Goal: Find contact information: Find contact information

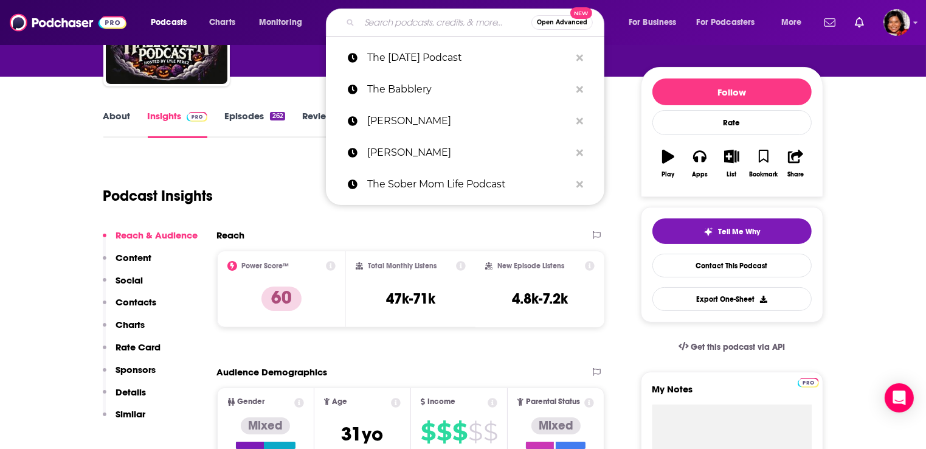
drag, startPoint x: 376, startPoint y: 19, endPoint x: 401, endPoint y: 24, distance: 26.1
click at [376, 20] on input "Search podcasts, credits, & more..." at bounding box center [445, 22] width 172 height 19
paste input "[URL][DOMAIN_NAME]"
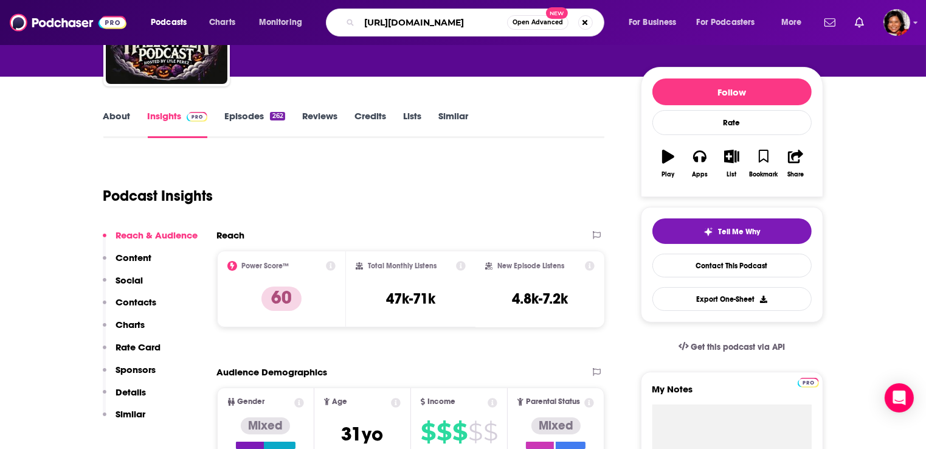
drag, startPoint x: 497, startPoint y: 19, endPoint x: 476, endPoint y: 23, distance: 21.5
click at [476, 23] on input "[URL][DOMAIN_NAME]" at bounding box center [433, 22] width 148 height 19
drag, startPoint x: 397, startPoint y: 25, endPoint x: 308, endPoint y: 23, distance: 88.2
click at [308, 23] on div "Podcasts Charts Monitoring [URL] Open Advanced New For Business For Podcasters …" at bounding box center [477, 23] width 671 height 28
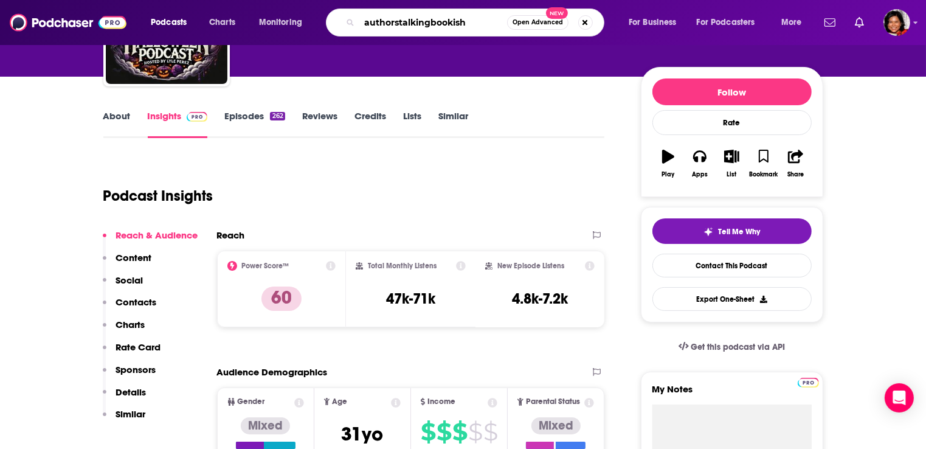
click at [397, 23] on input "authorstalkingbookish" at bounding box center [433, 22] width 148 height 19
click at [433, 23] on input "authors talkingbookish" at bounding box center [433, 22] width 148 height 19
type input "authors talking bookish"
click at [524, 26] on button "Open Advanced New" at bounding box center [537, 22] width 61 height 15
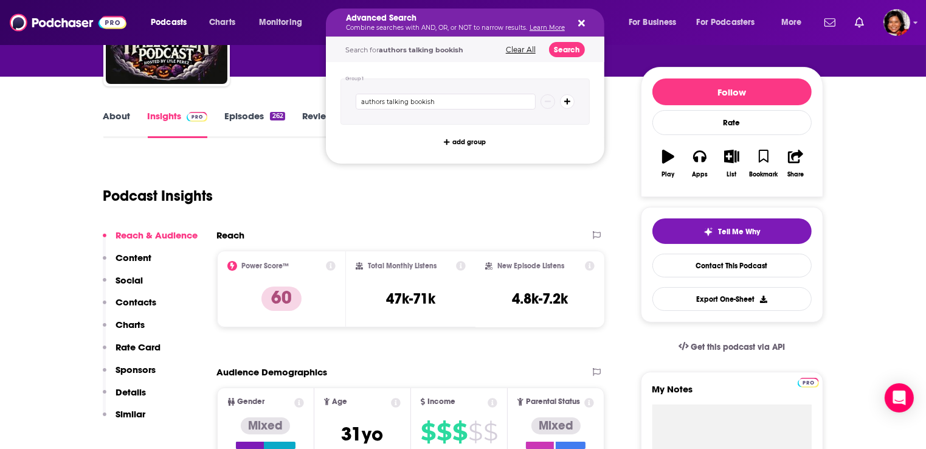
click at [575, 23] on button "Search podcasts, credits, & more..." at bounding box center [580, 23] width 10 height 10
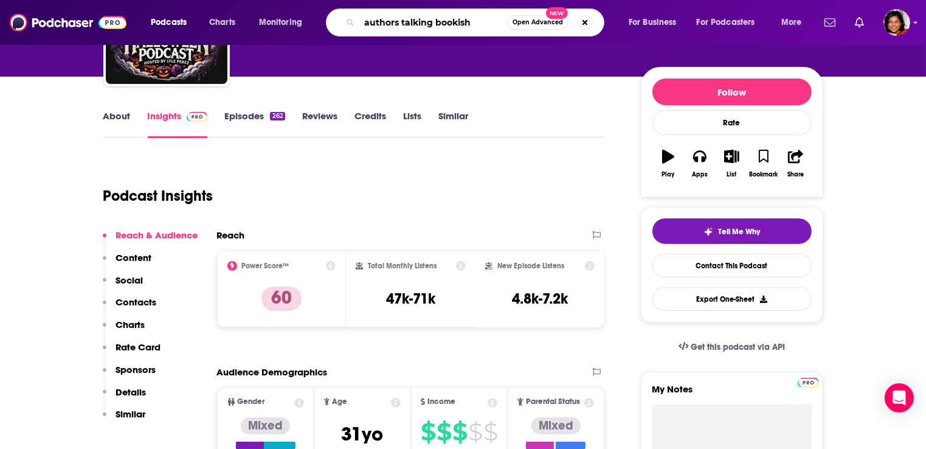
click at [490, 23] on input "authors talking bookish" at bounding box center [433, 22] width 148 height 19
type input "authors talking bookish"
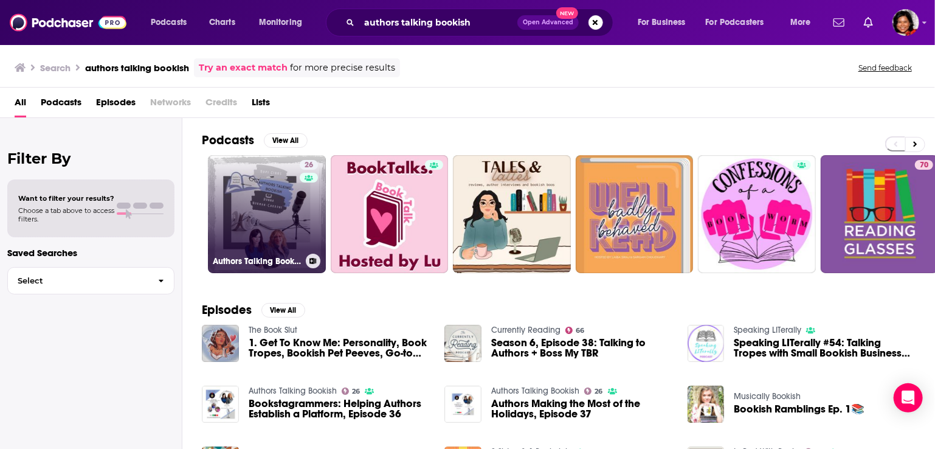
click at [286, 212] on link "26 Authors Talking Bookish" at bounding box center [267, 214] width 118 height 118
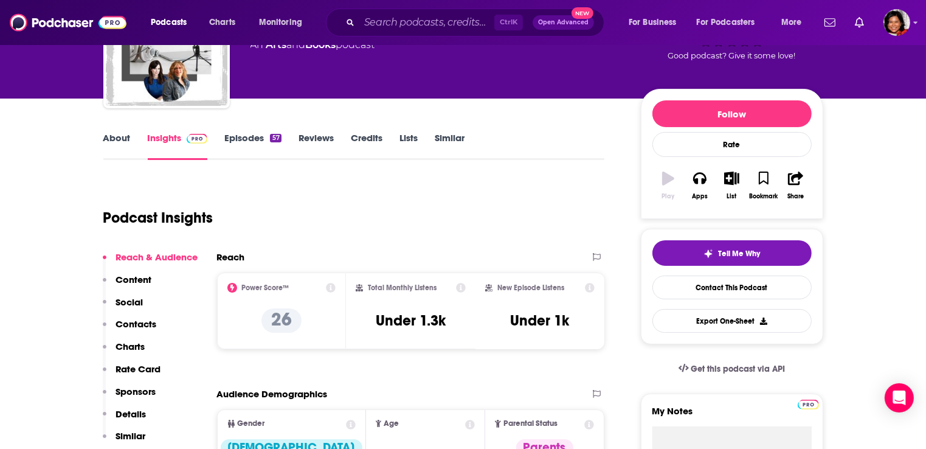
scroll to position [182, 0]
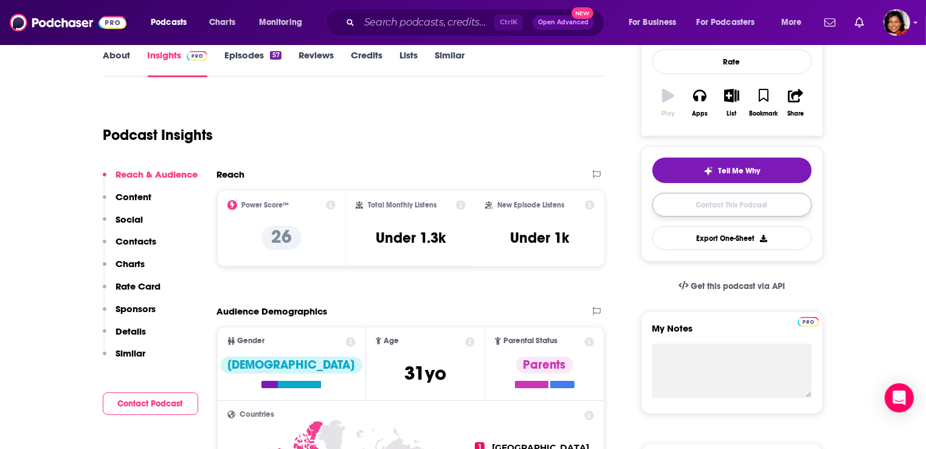
click at [713, 206] on link "Contact This Podcast" at bounding box center [732, 205] width 159 height 24
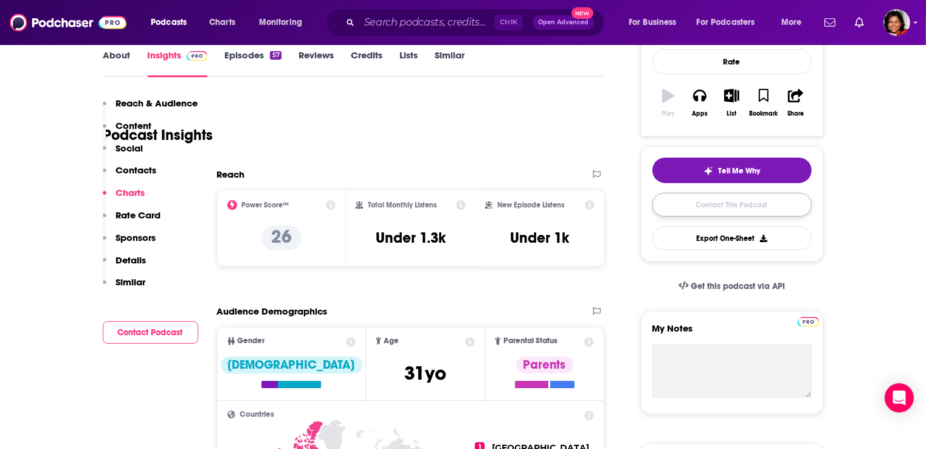
scroll to position [971, 0]
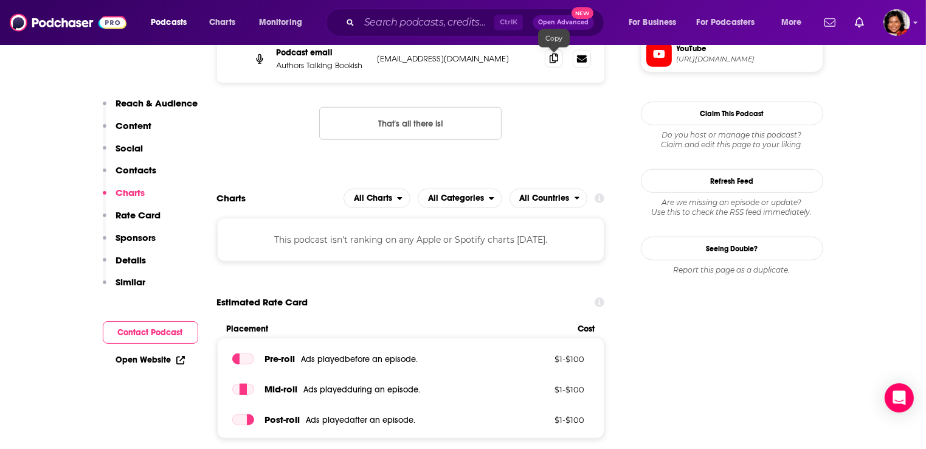
click at [557, 55] on icon at bounding box center [554, 59] width 9 height 10
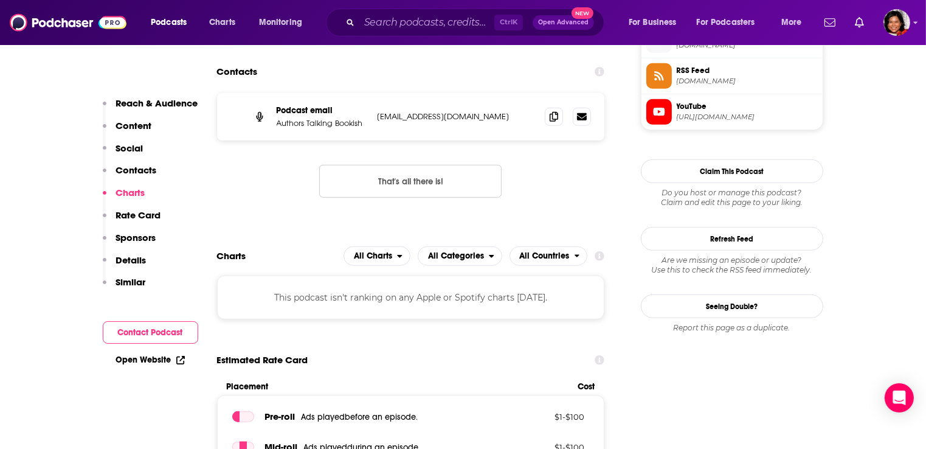
scroll to position [849, 0]
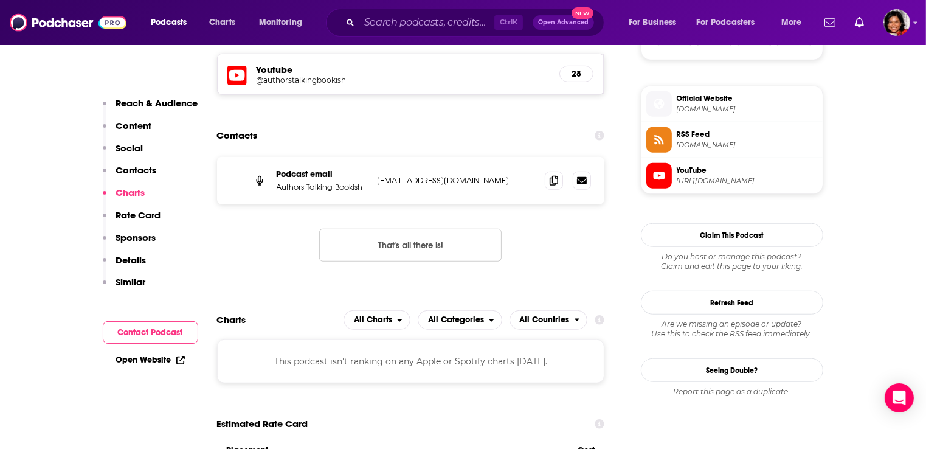
click at [234, 80] on icon at bounding box center [236, 75] width 19 height 23
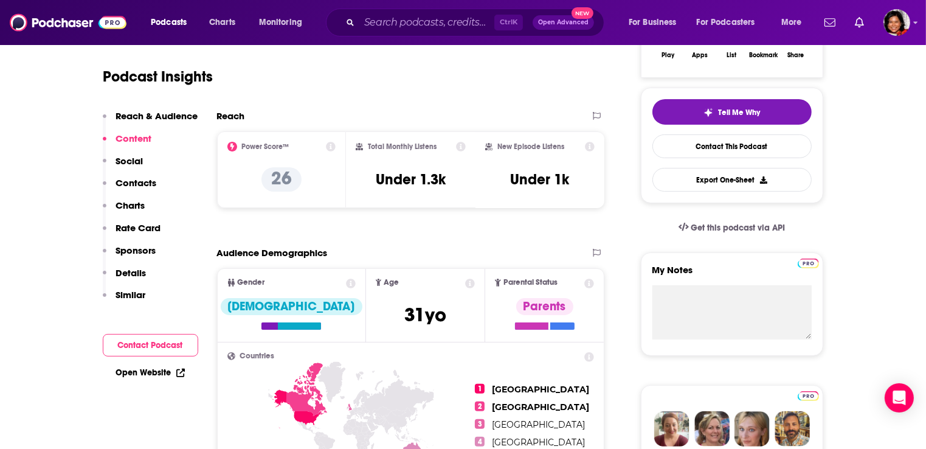
scroll to position [58, 0]
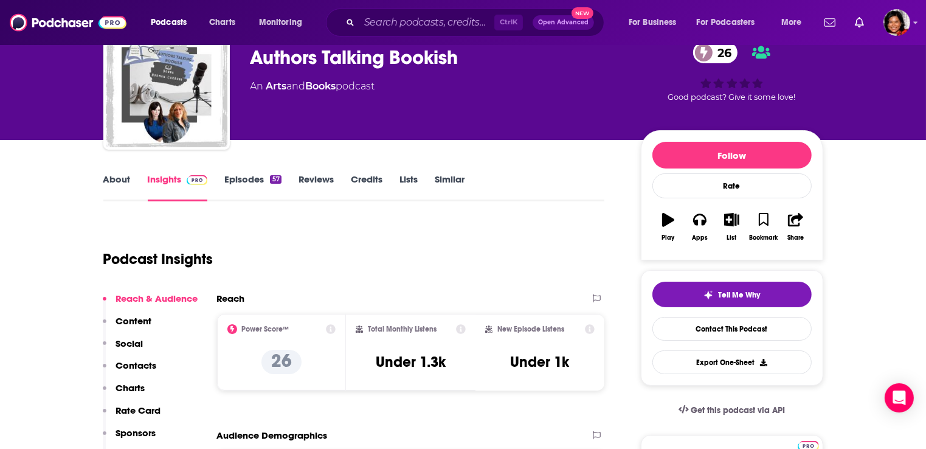
click at [124, 179] on link "About" at bounding box center [116, 187] width 27 height 28
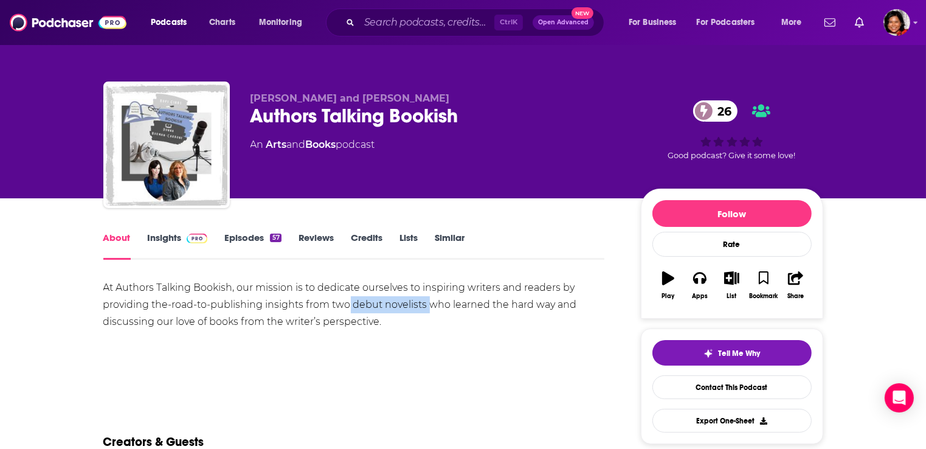
drag, startPoint x: 349, startPoint y: 302, endPoint x: 432, endPoint y: 312, distance: 83.4
click at [432, 312] on div "At Authors Talking Bookish, our mission is to dedicate ourselves to inspiring w…" at bounding box center [354, 304] width 502 height 51
copy div "debut novelists"
click at [406, 27] on input "Search podcasts, credits, & more..." at bounding box center [426, 22] width 135 height 19
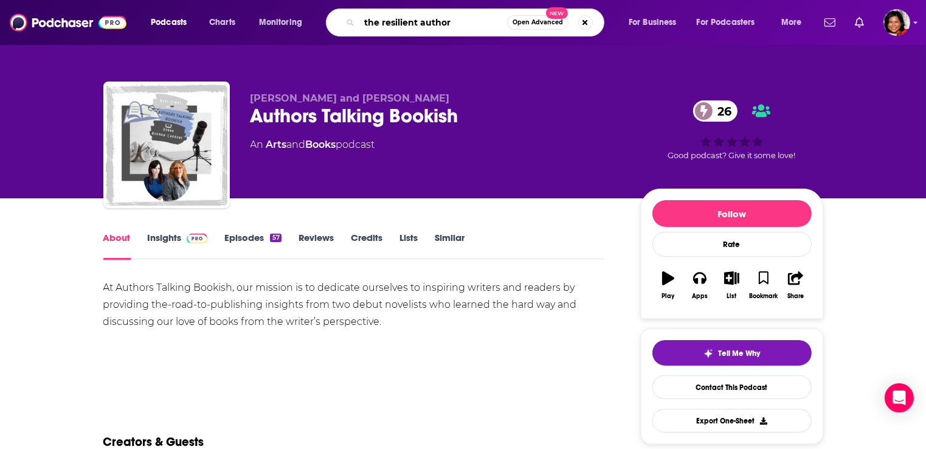
type input "the resilient author"
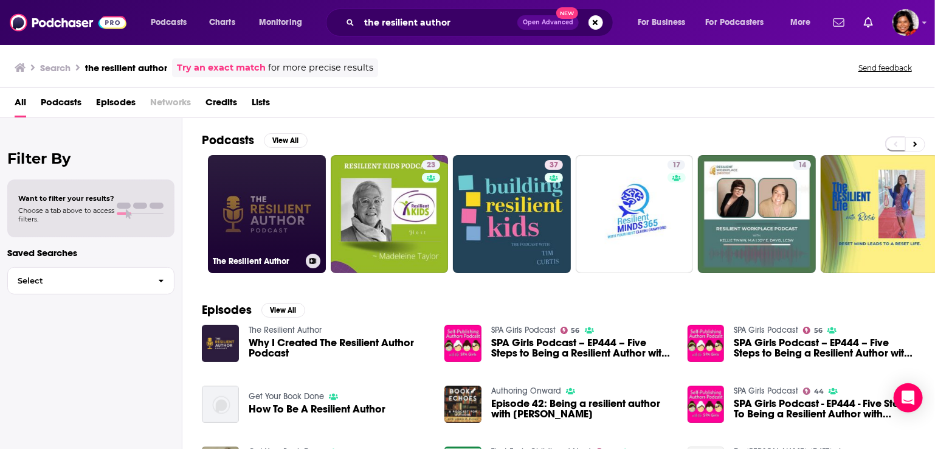
click at [285, 218] on link "The Resilient Author" at bounding box center [267, 214] width 118 height 118
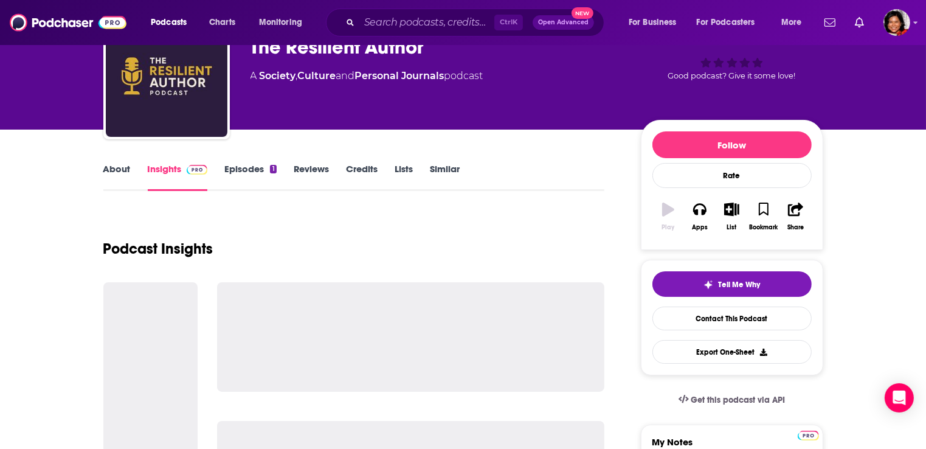
scroll to position [122, 0]
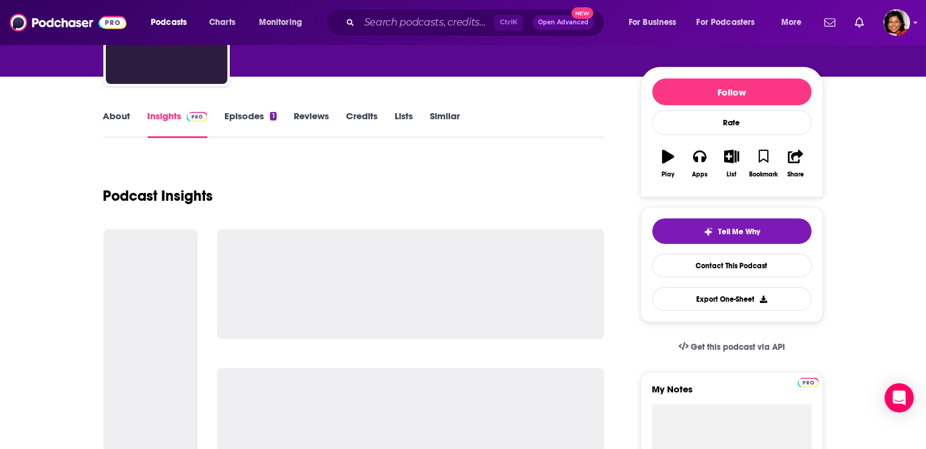
click at [255, 119] on link "Episodes 1" at bounding box center [250, 124] width 52 height 28
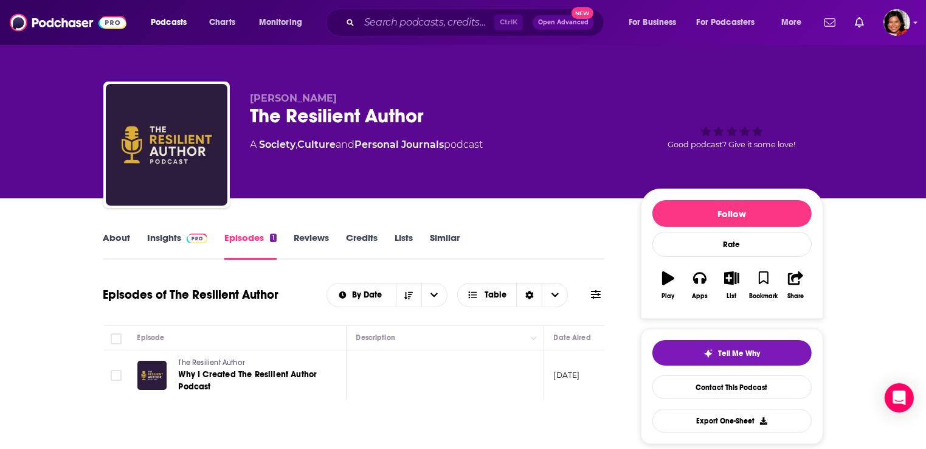
click at [156, 237] on link "Insights" at bounding box center [178, 246] width 60 height 28
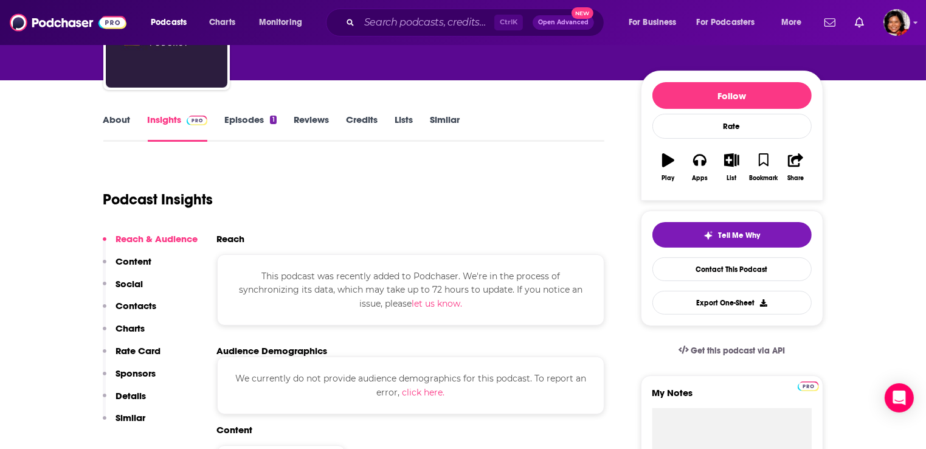
scroll to position [182, 0]
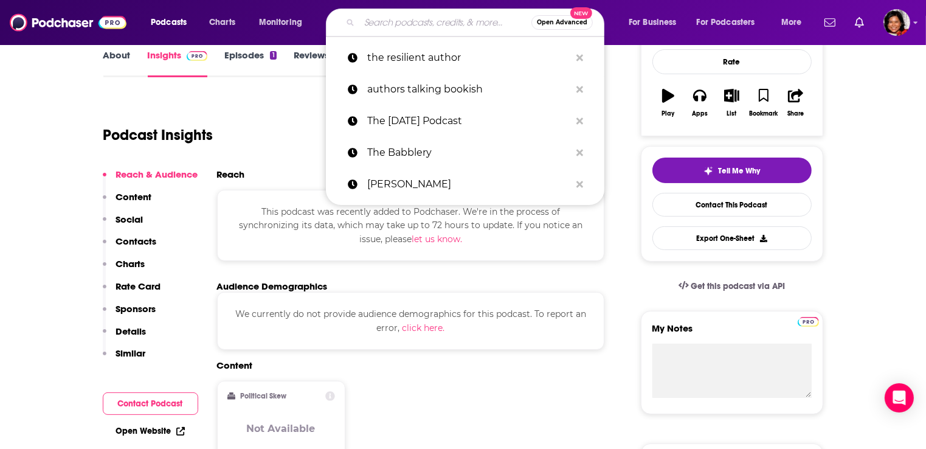
click at [381, 25] on input "Search podcasts, credits, & more..." at bounding box center [445, 22] width 172 height 19
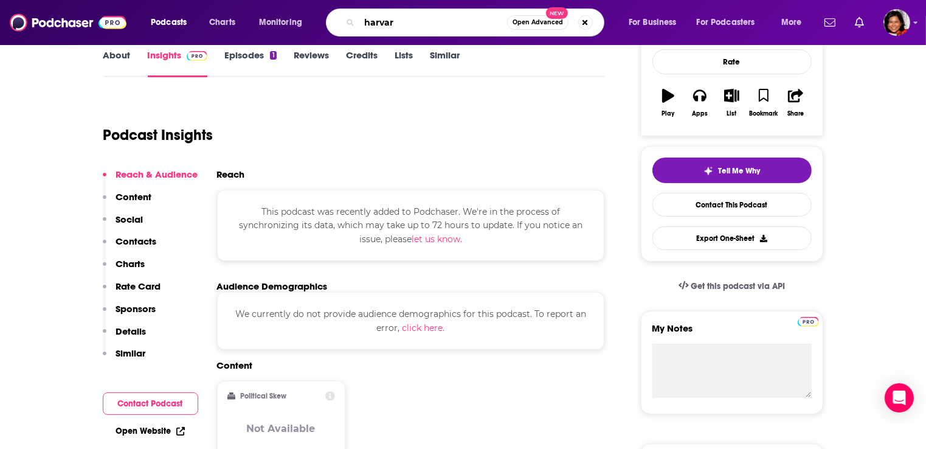
type input "[GEOGRAPHIC_DATA]"
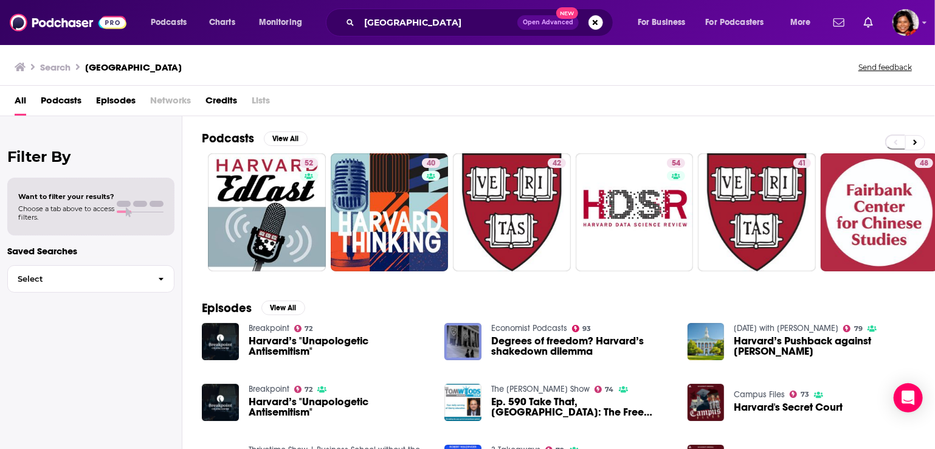
click at [60, 104] on span "Podcasts" at bounding box center [61, 103] width 41 height 25
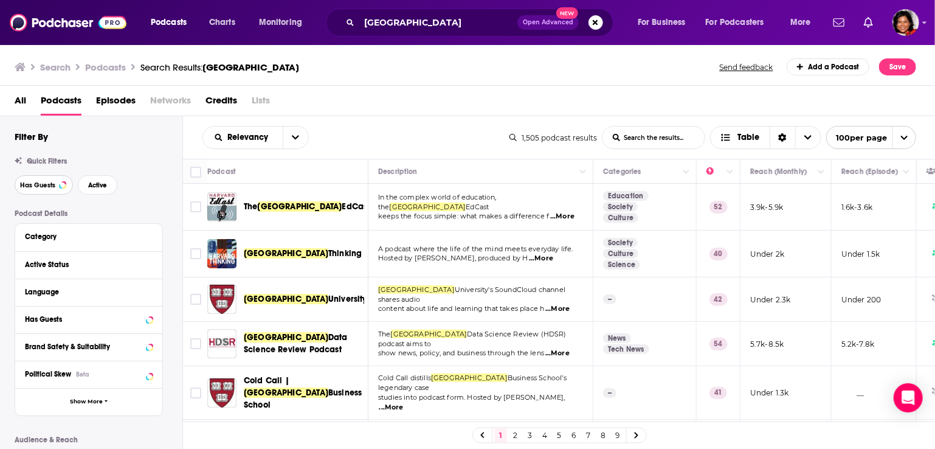
click at [36, 187] on span "Has Guests" at bounding box center [37, 185] width 35 height 7
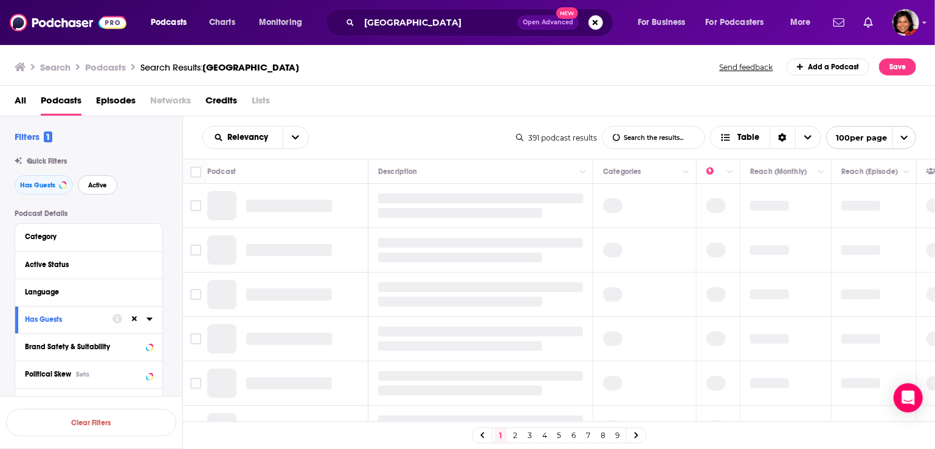
click at [95, 187] on span "Active" at bounding box center [97, 185] width 19 height 7
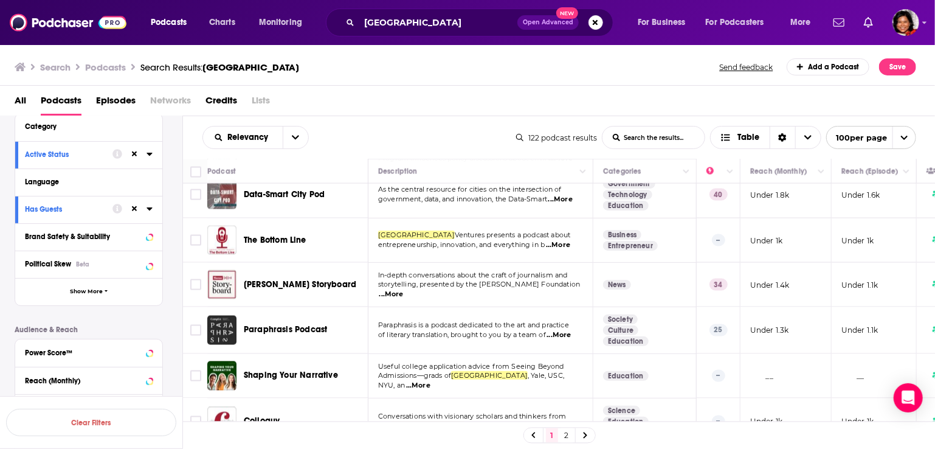
scroll to position [182, 0]
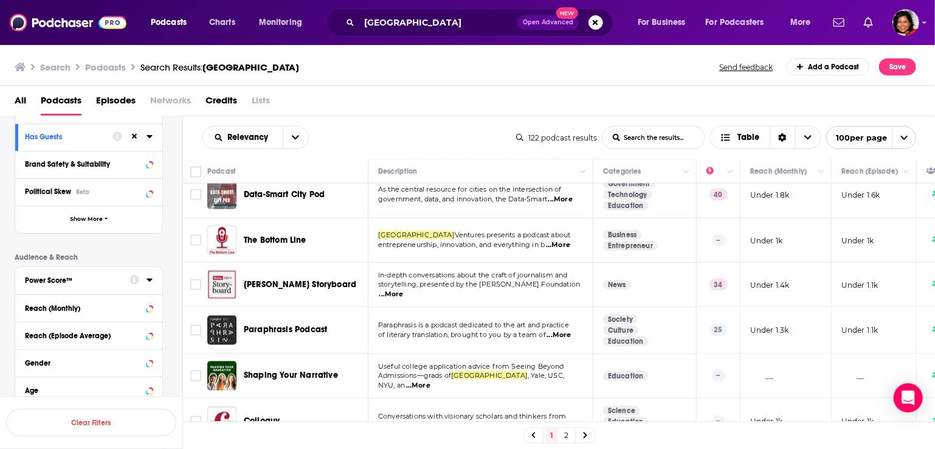
click at [62, 283] on div "Power Score™" at bounding box center [73, 280] width 97 height 9
click at [31, 375] on icon at bounding box center [29, 373] width 7 height 7
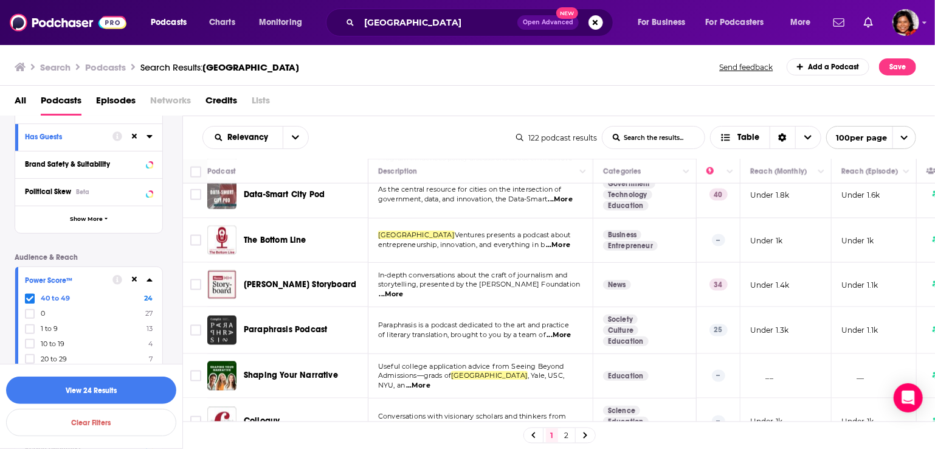
scroll to position [304, 0]
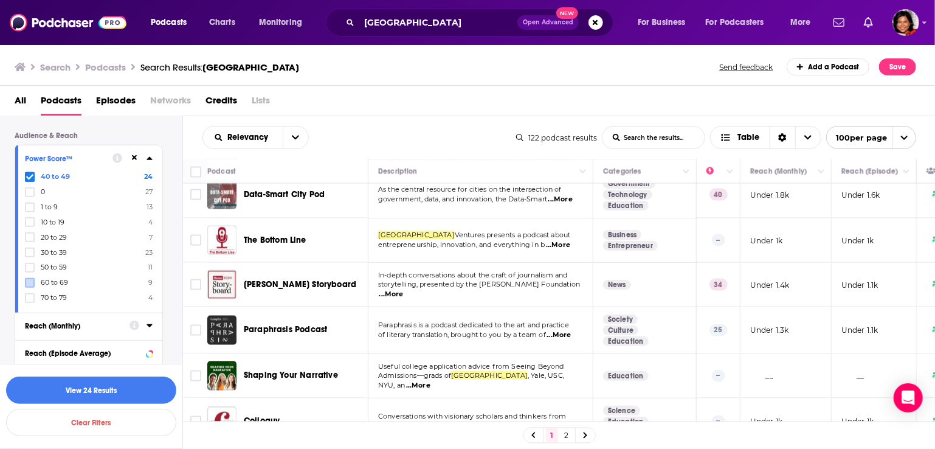
click at [31, 271] on icon at bounding box center [29, 267] width 7 height 7
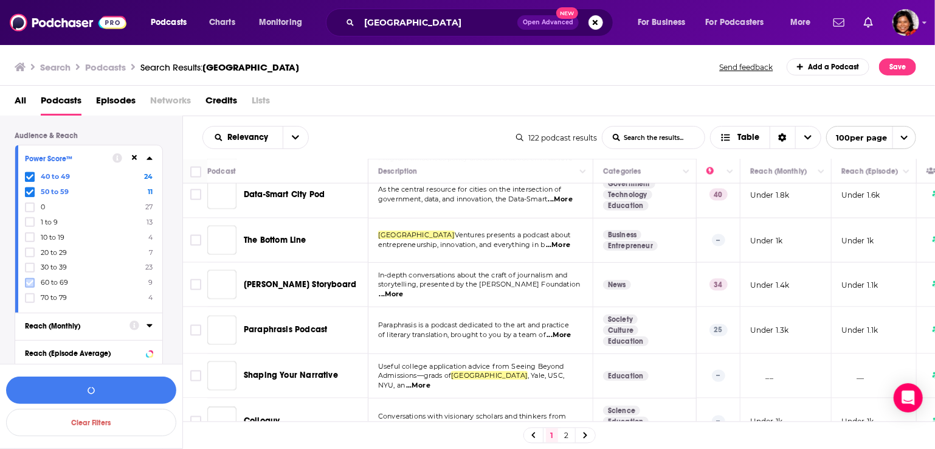
click at [32, 285] on icon at bounding box center [29, 282] width 7 height 7
click at [31, 297] on icon at bounding box center [29, 297] width 7 height 5
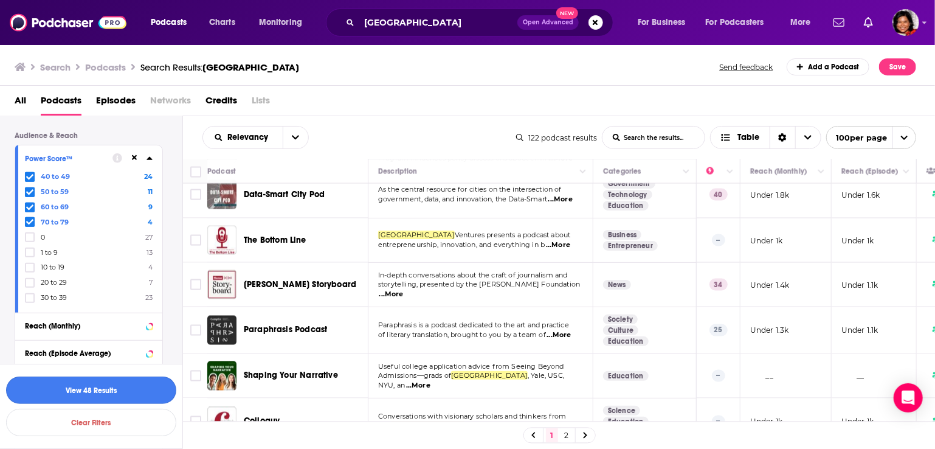
click at [103, 390] on button "View 48 Results" at bounding box center [91, 389] width 170 height 27
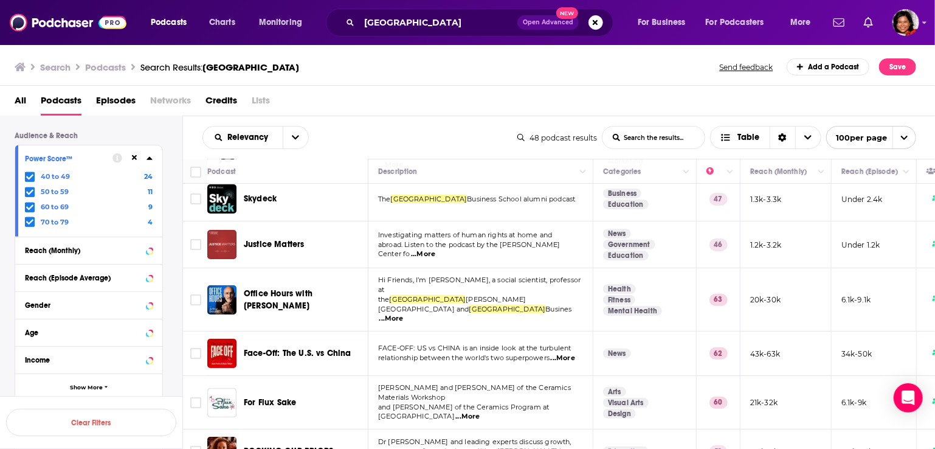
scroll to position [217, 0]
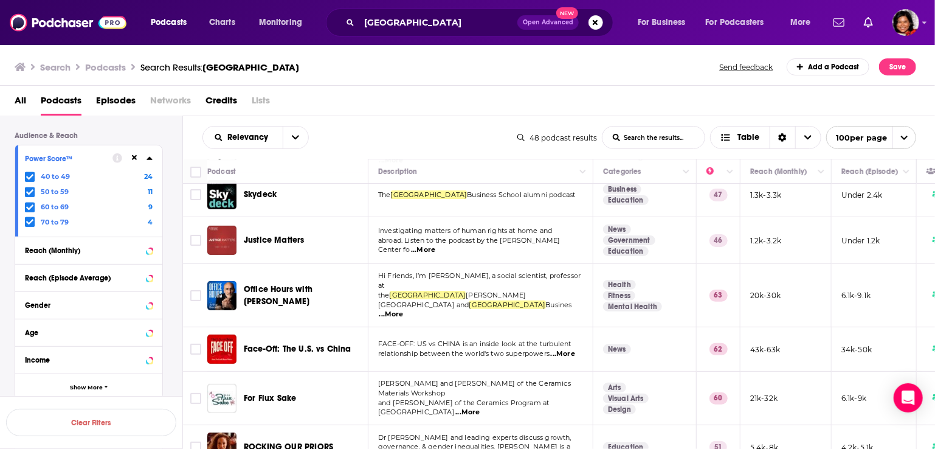
drag, startPoint x: 562, startPoint y: 294, endPoint x: 571, endPoint y: 300, distance: 11.0
click at [404, 310] on span "...More" at bounding box center [392, 315] width 24 height 10
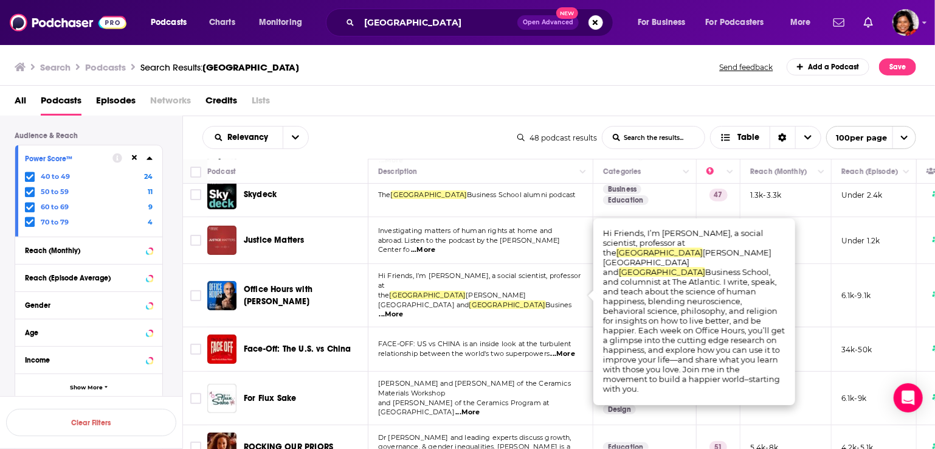
click at [564, 93] on div "All Podcasts Episodes Networks Credits Lists" at bounding box center [471, 103] width 912 height 25
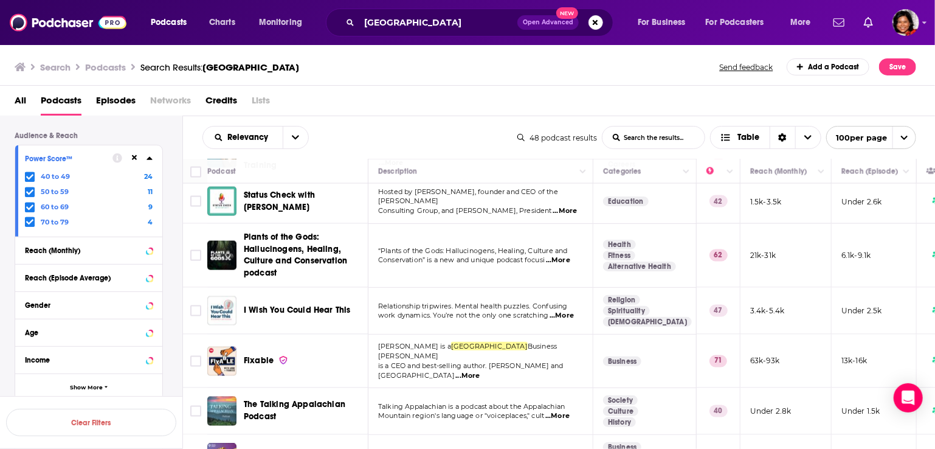
scroll to position [1080, 0]
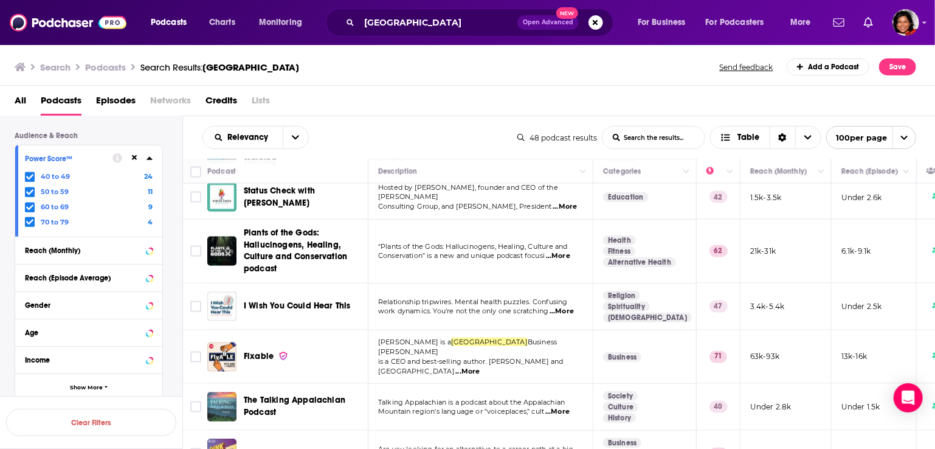
click at [480, 367] on span "...More" at bounding box center [468, 372] width 24 height 10
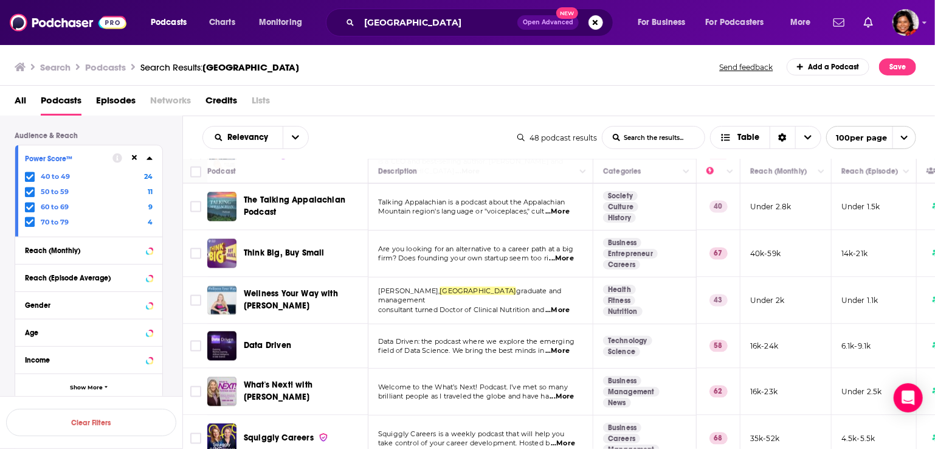
scroll to position [1289, 0]
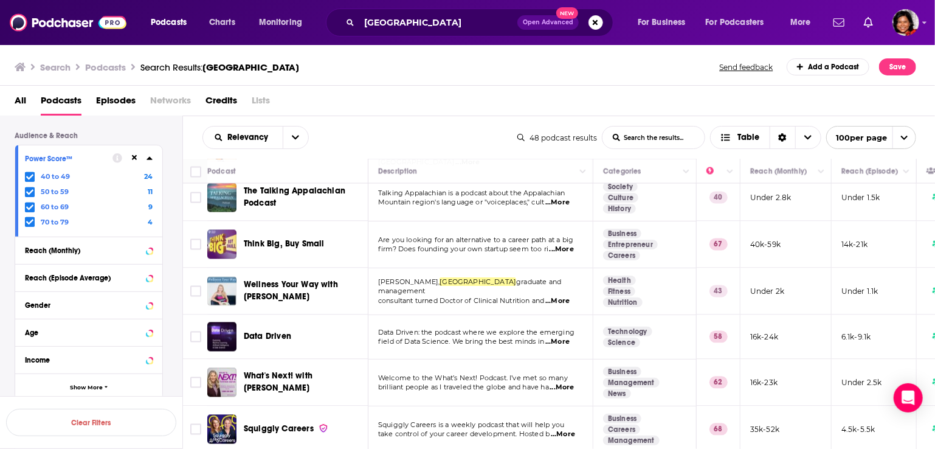
click at [572, 383] on span "...More" at bounding box center [562, 388] width 24 height 10
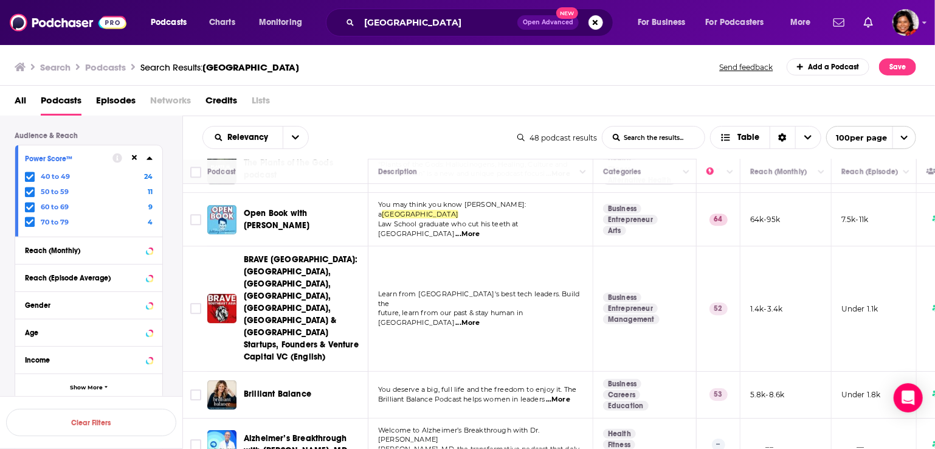
scroll to position [1887, 0]
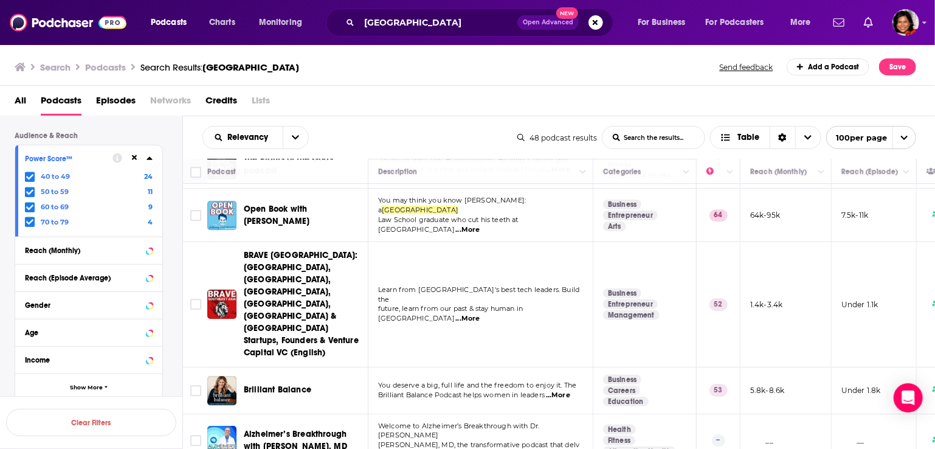
click at [570, 390] on span "...More" at bounding box center [558, 395] width 24 height 10
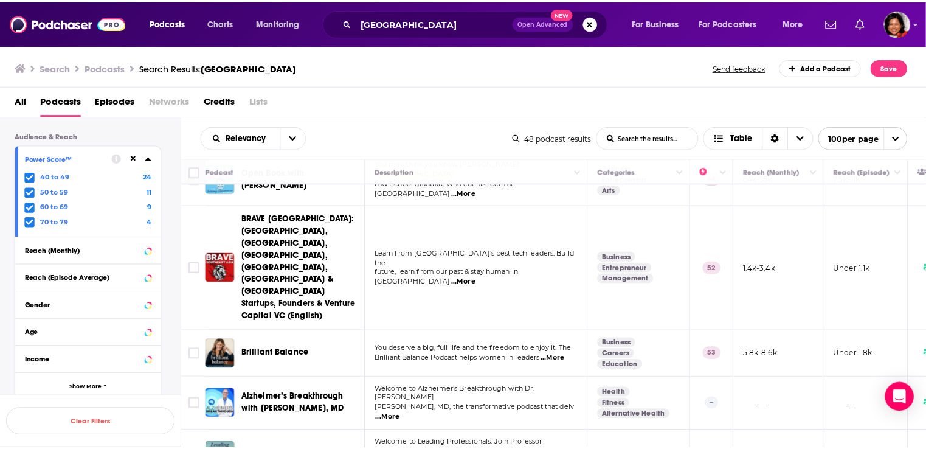
scroll to position [2045, 0]
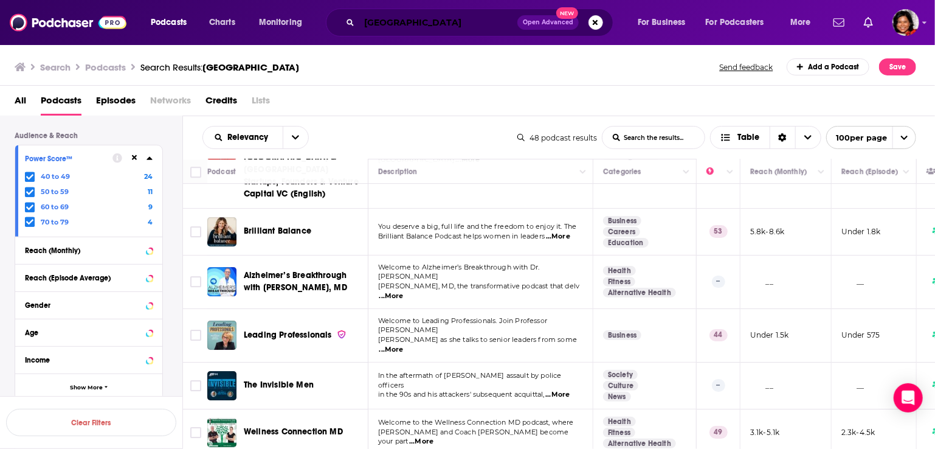
drag, startPoint x: 440, startPoint y: 18, endPoint x: 432, endPoint y: 23, distance: 9.3
click at [440, 18] on input "[GEOGRAPHIC_DATA]" at bounding box center [438, 22] width 158 height 19
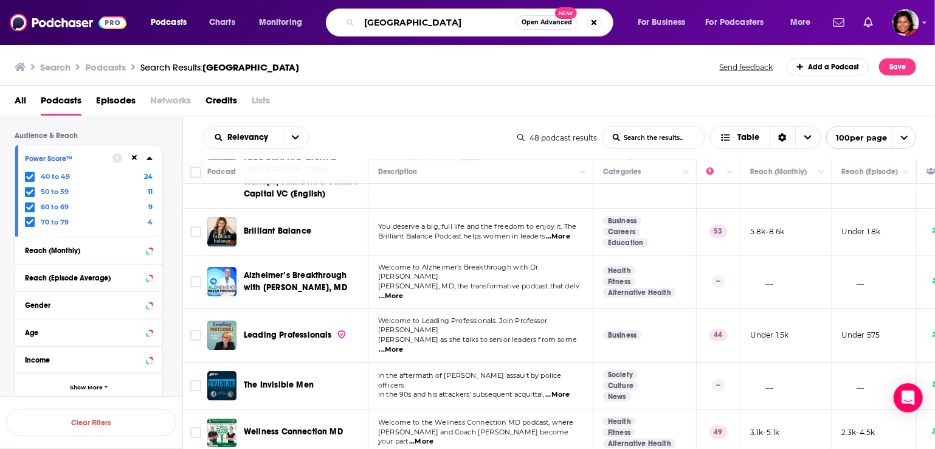
drag, startPoint x: 423, startPoint y: 24, endPoint x: 333, endPoint y: 18, distance: 89.6
click at [333, 18] on div "harvard Open Advanced New" at bounding box center [470, 23] width 288 height 28
type input "f"
type input "historical fiction"
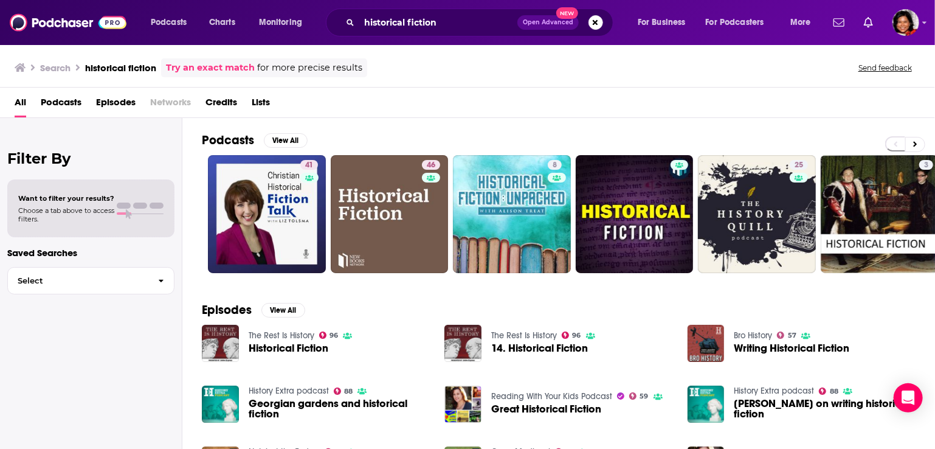
click at [58, 107] on span "Podcasts" at bounding box center [61, 104] width 41 height 25
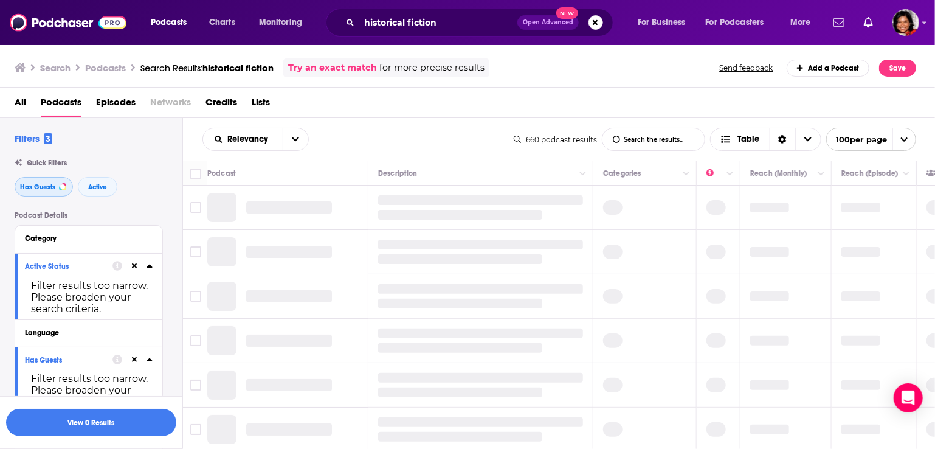
click at [40, 190] on span "Has Guests" at bounding box center [37, 187] width 35 height 7
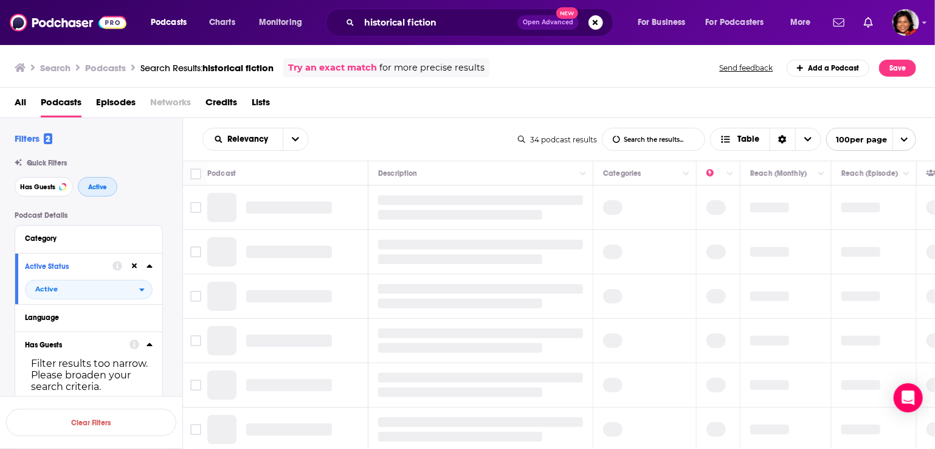
click at [96, 190] on span "Active" at bounding box center [97, 187] width 19 height 7
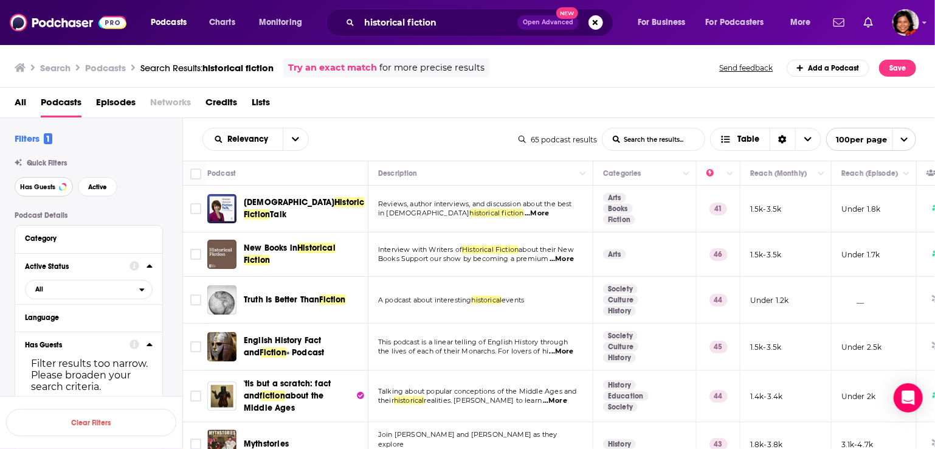
click at [49, 188] on span "Has Guests" at bounding box center [37, 187] width 35 height 7
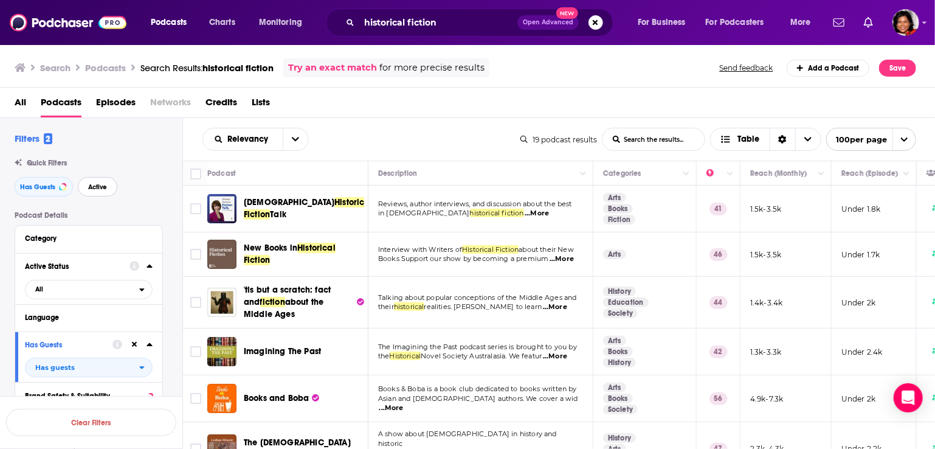
click at [95, 184] on span "Active" at bounding box center [97, 187] width 19 height 7
click at [568, 260] on span "...More" at bounding box center [562, 259] width 24 height 10
click at [431, 250] on span "Interview with Writers of" at bounding box center [420, 249] width 84 height 9
drag, startPoint x: 508, startPoint y: 249, endPoint x: 457, endPoint y: 253, distance: 51.3
click at [496, 251] on span "Historical Fiction" at bounding box center [490, 249] width 57 height 9
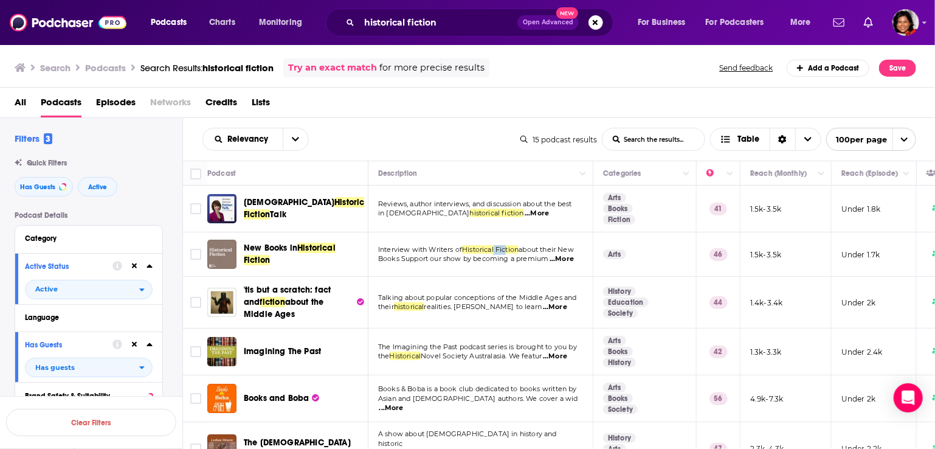
click at [224, 257] on img "New Books in Historical Fiction" at bounding box center [221, 254] width 29 height 29
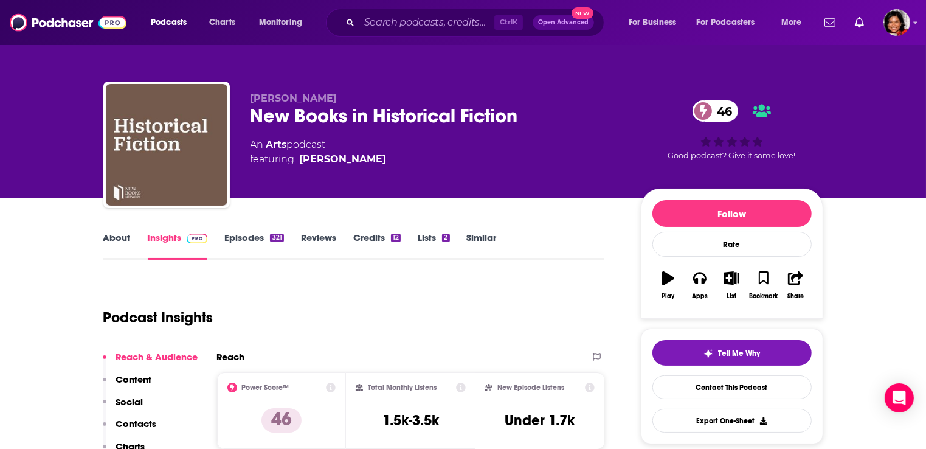
click at [124, 241] on link "About" at bounding box center [116, 246] width 27 height 28
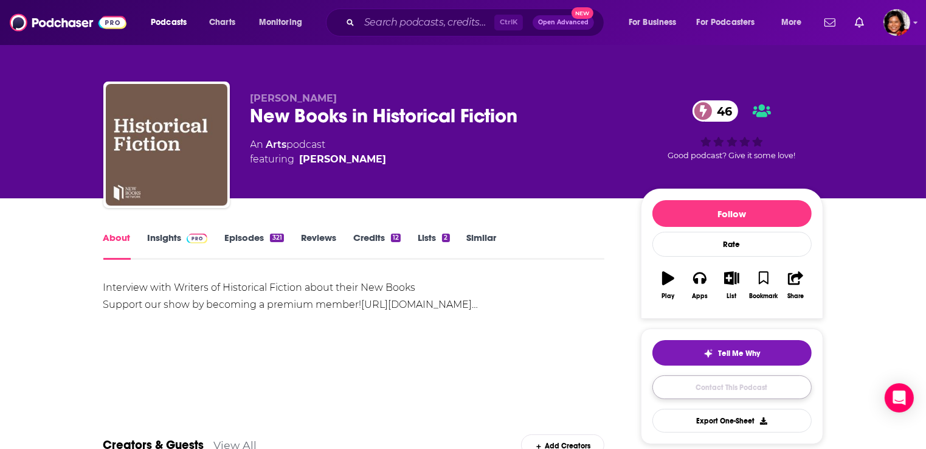
click at [721, 383] on link "Contact This Podcast" at bounding box center [732, 387] width 159 height 24
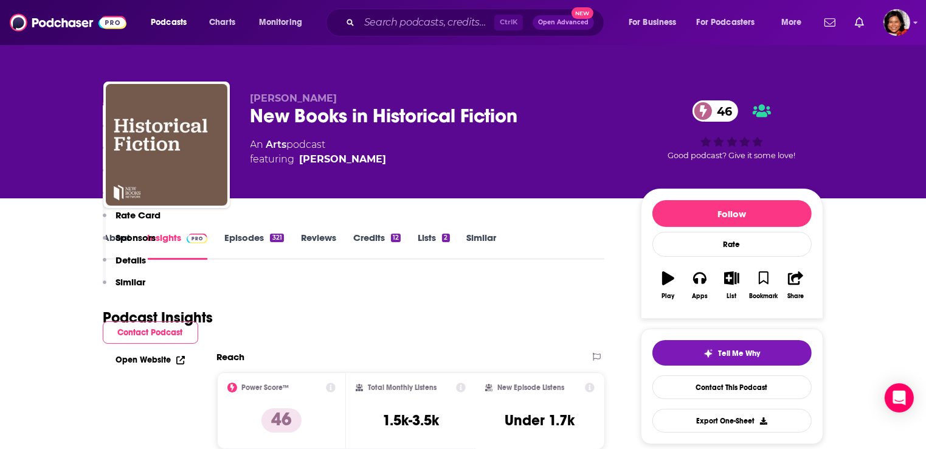
scroll to position [1199, 0]
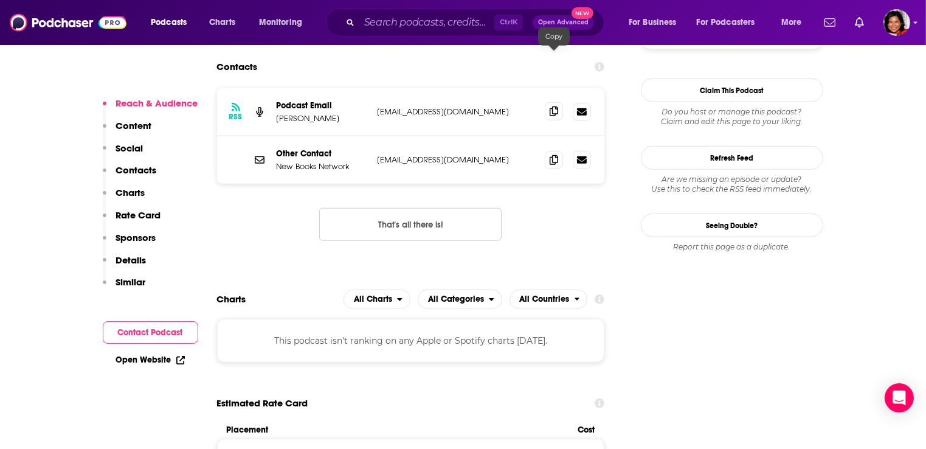
click at [551, 102] on span at bounding box center [554, 111] width 18 height 18
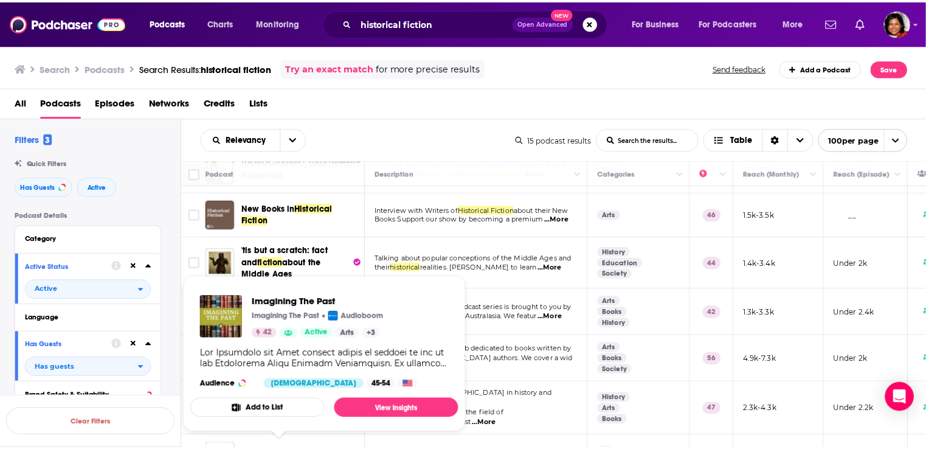
scroll to position [61, 0]
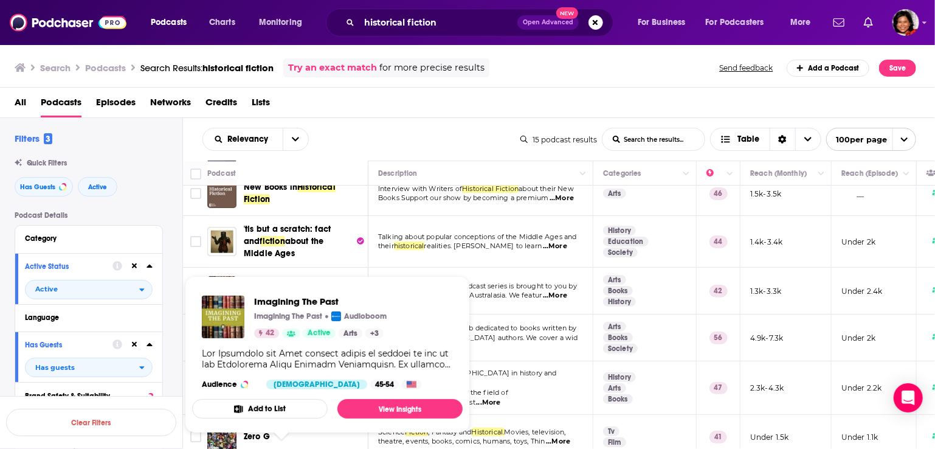
click at [450, 110] on div "All Podcasts Episodes Networks Credits Lists" at bounding box center [471, 104] width 912 height 25
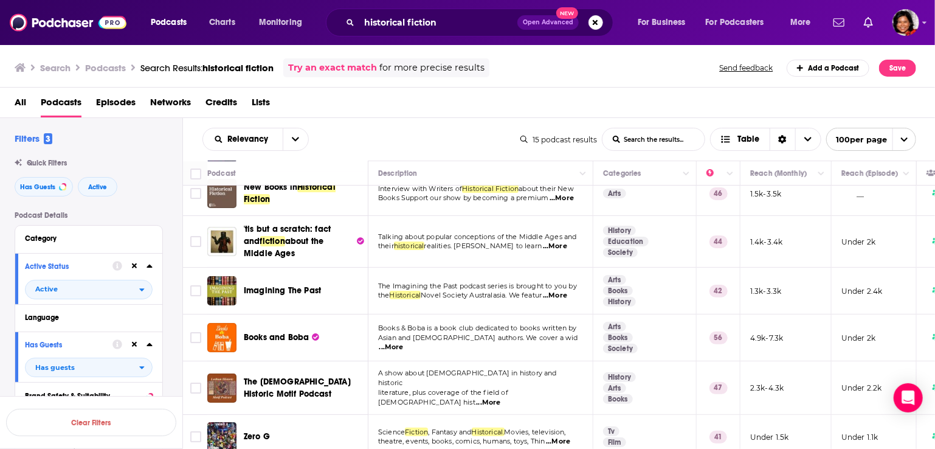
click at [404, 342] on span "...More" at bounding box center [392, 347] width 24 height 10
click at [224, 338] on div "Podcasts Charts Monitoring historical fiction Open Advanced New For Business Fo…" at bounding box center [467, 224] width 935 height 449
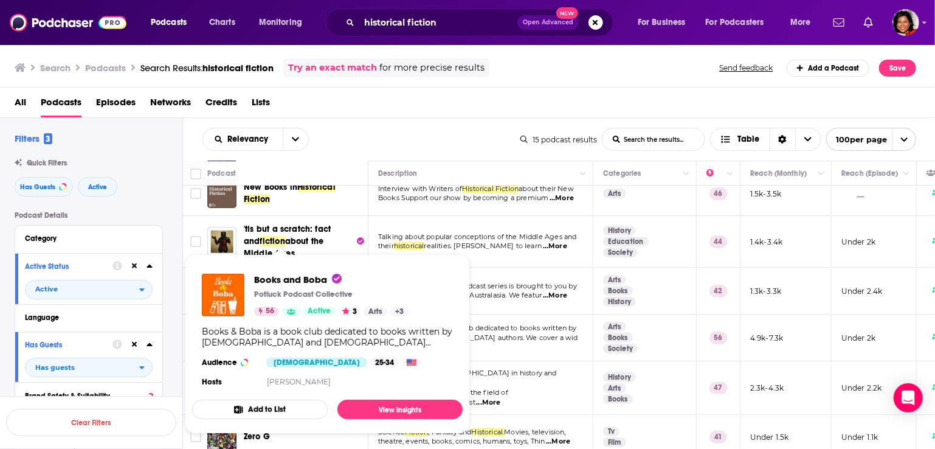
click at [302, 336] on div "Books & Boba is a book club dedicated to books written by [DEMOGRAPHIC_DATA] an…" at bounding box center [327, 337] width 251 height 22
click at [401, 407] on link "View Insights" at bounding box center [400, 409] width 125 height 19
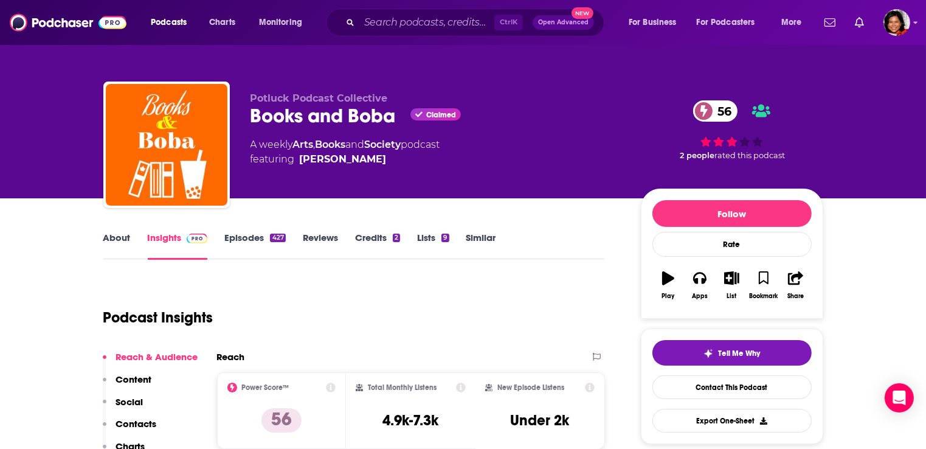
click at [112, 234] on link "About" at bounding box center [116, 246] width 27 height 28
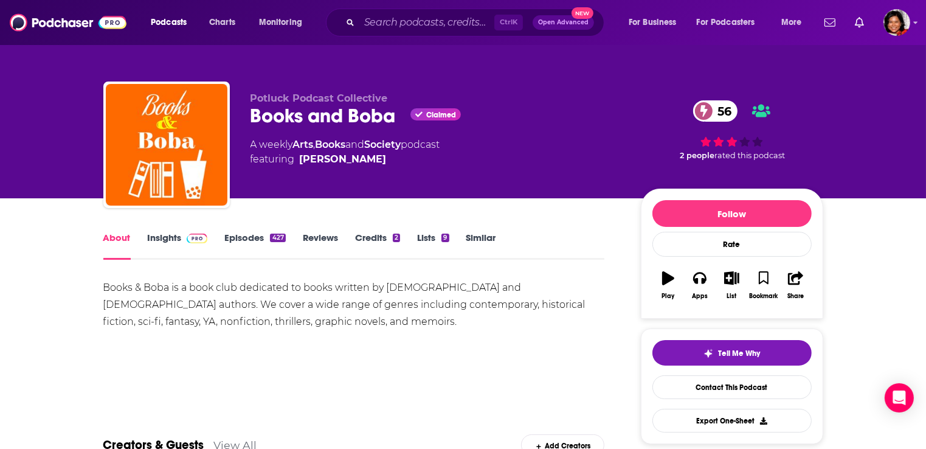
click at [158, 237] on link "Insights" at bounding box center [178, 246] width 60 height 28
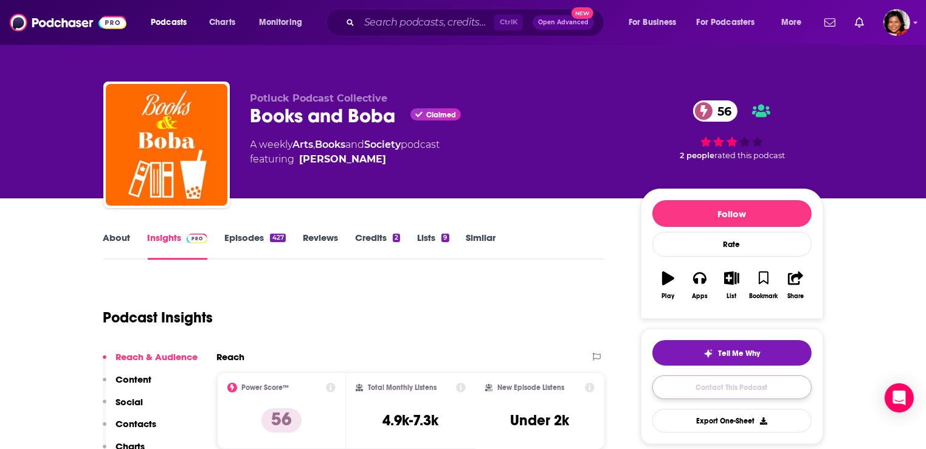
click at [732, 387] on link "Contact This Podcast" at bounding box center [732, 387] width 159 height 24
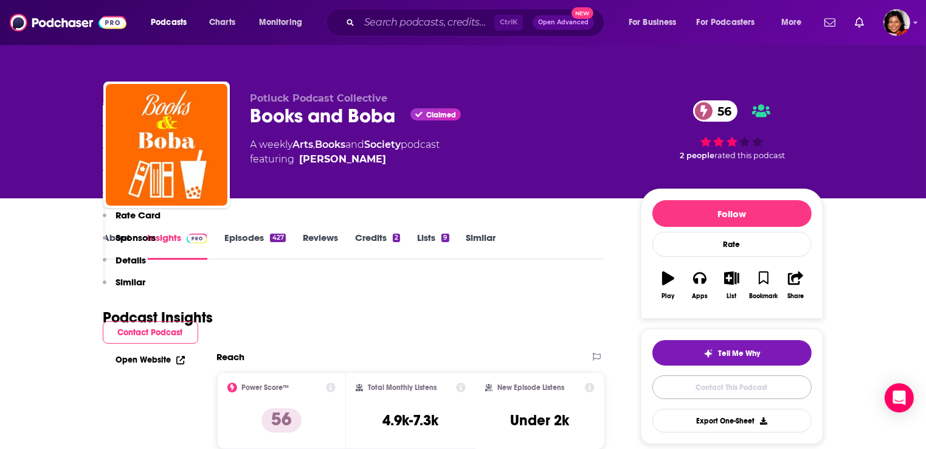
scroll to position [1240, 0]
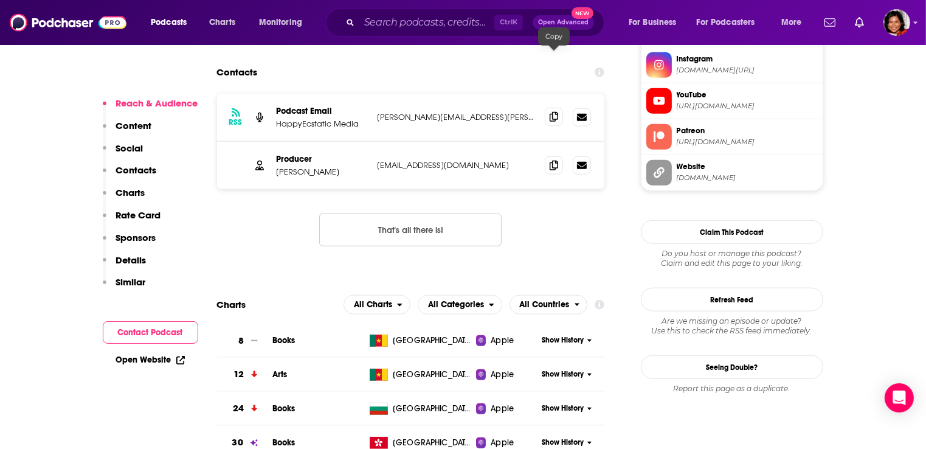
click at [550, 112] on icon at bounding box center [554, 117] width 9 height 10
click at [552, 160] on icon at bounding box center [554, 165] width 9 height 10
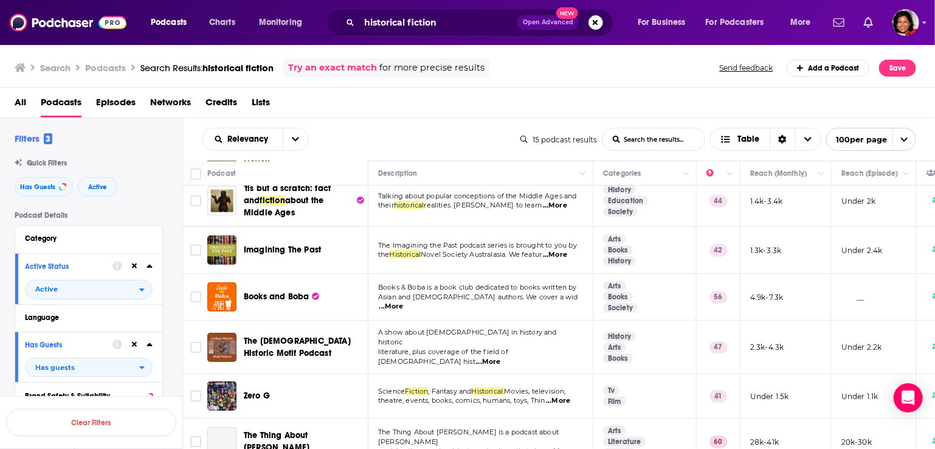
scroll to position [122, 0]
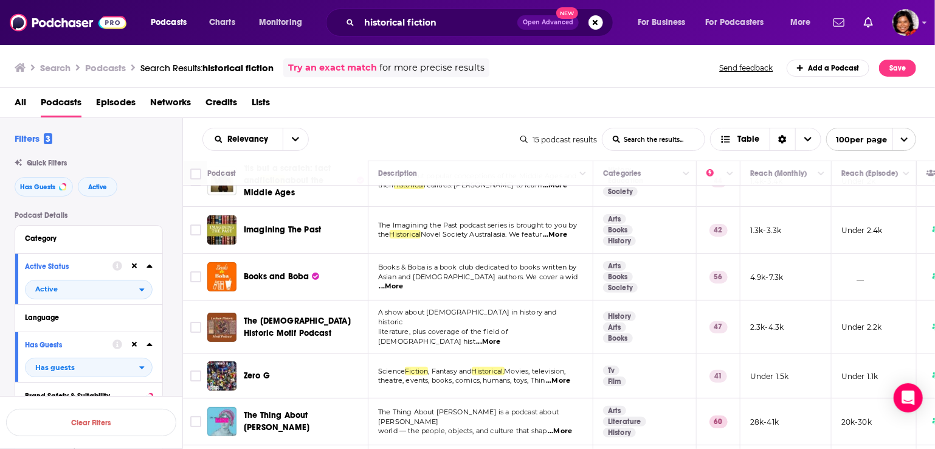
click at [567, 376] on span "...More" at bounding box center [558, 381] width 24 height 10
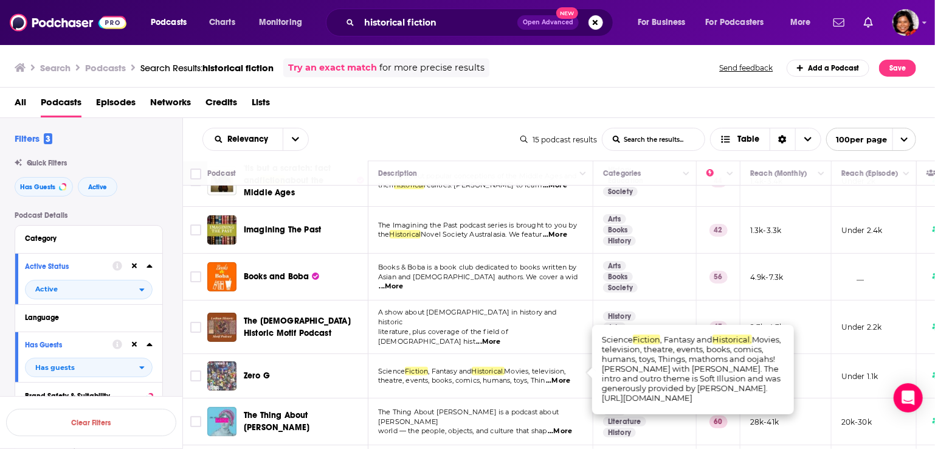
click at [227, 364] on img "Zero G" at bounding box center [221, 375] width 29 height 29
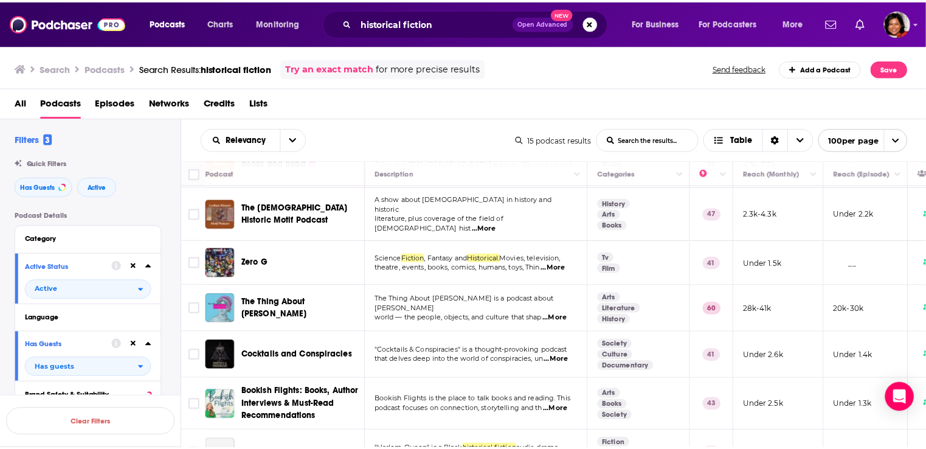
scroll to position [304, 0]
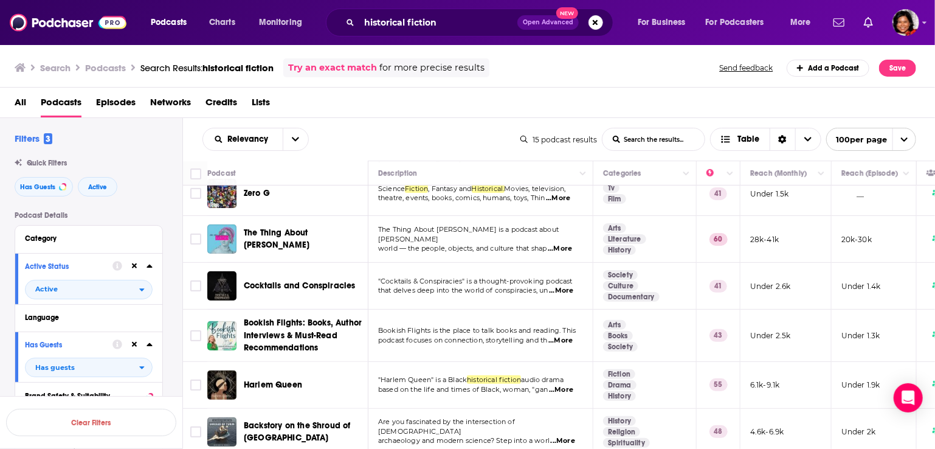
click at [571, 286] on span "...More" at bounding box center [561, 291] width 24 height 10
click at [569, 336] on span "...More" at bounding box center [561, 341] width 24 height 10
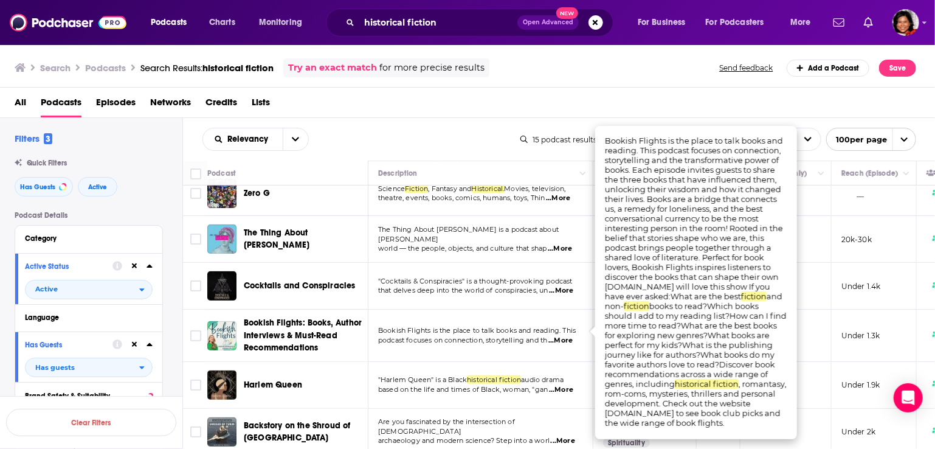
click at [479, 310] on td "Bookish Flights is the place to talk books and reading. This podcast focuses on…" at bounding box center [481, 336] width 225 height 52
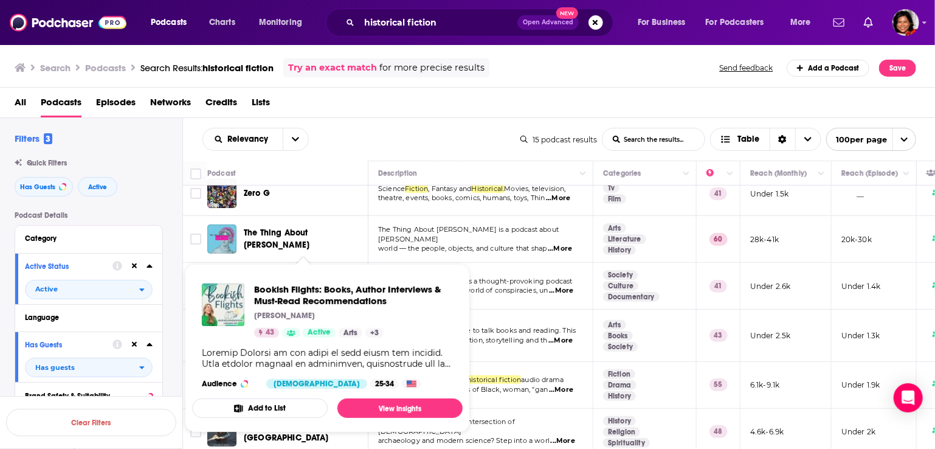
click at [294, 313] on p "[PERSON_NAME]" at bounding box center [284, 316] width 61 height 10
click at [212, 294] on img "Bookish Flights: Books, Author Interviews & Must-Read Recommendations" at bounding box center [223, 304] width 43 height 43
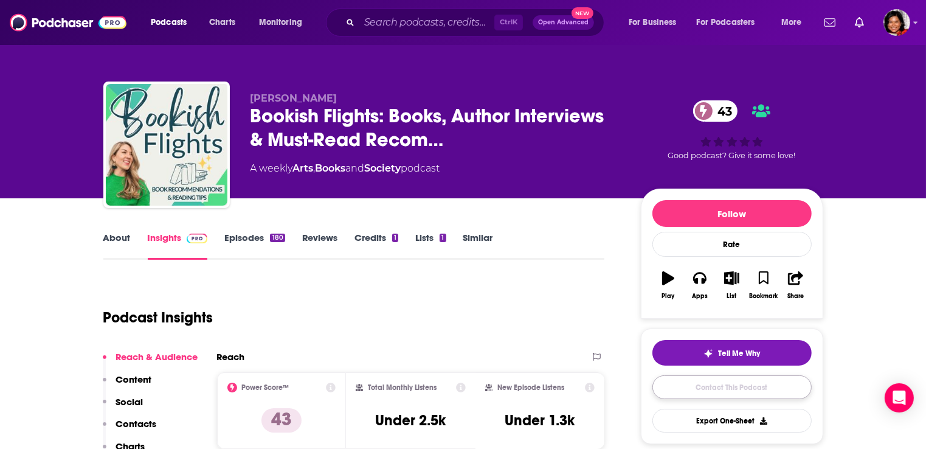
click at [740, 390] on link "Contact This Podcast" at bounding box center [732, 387] width 159 height 24
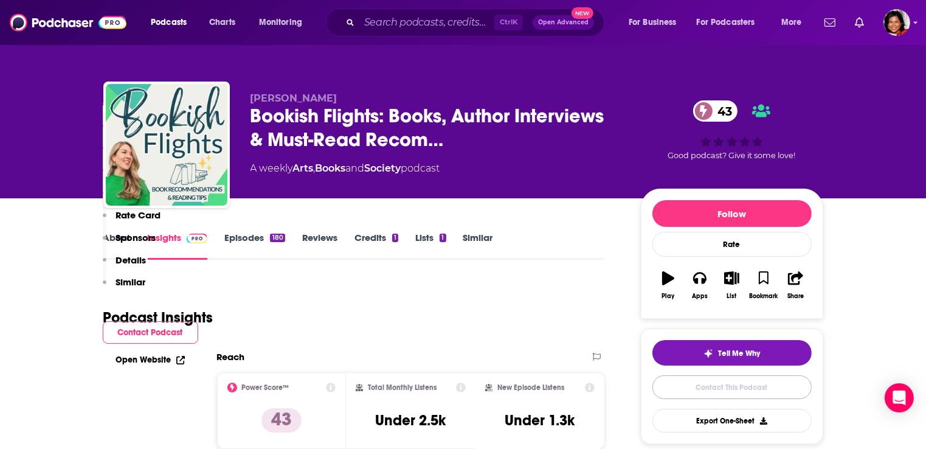
scroll to position [1009, 0]
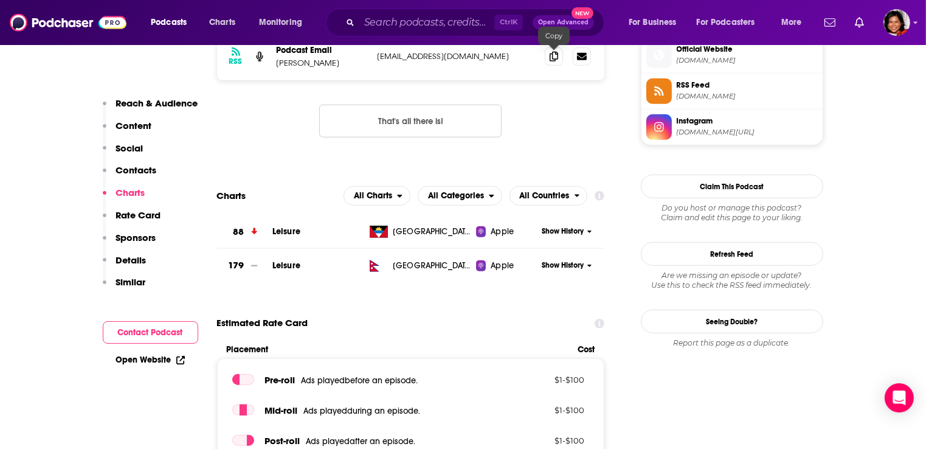
drag, startPoint x: 556, startPoint y: 54, endPoint x: 556, endPoint y: 74, distance: 20.1
click at [556, 55] on icon at bounding box center [554, 57] width 9 height 10
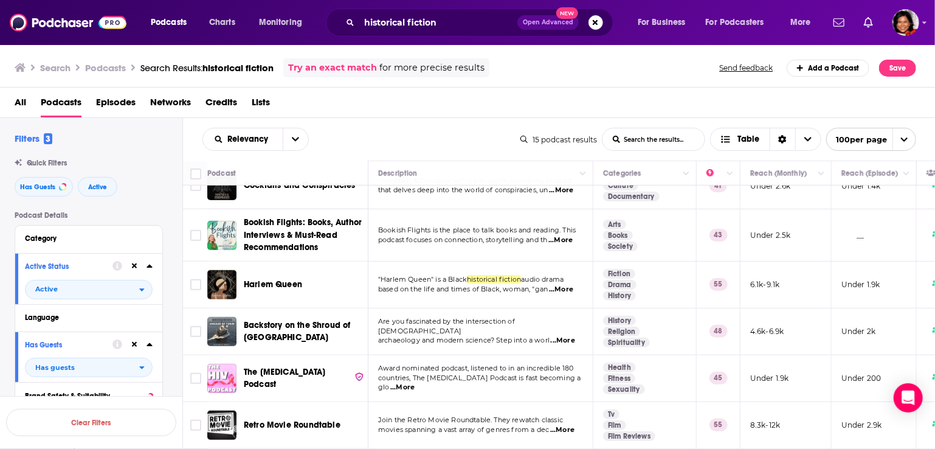
scroll to position [426, 0]
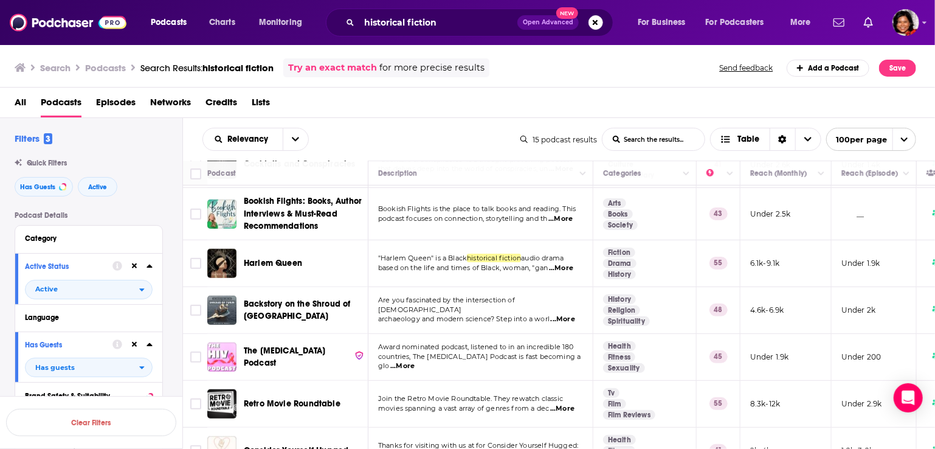
click at [564, 404] on span "...More" at bounding box center [562, 409] width 24 height 10
click at [415, 133] on div "Relevancy List Search Input Search the results... Table" at bounding box center [362, 139] width 318 height 23
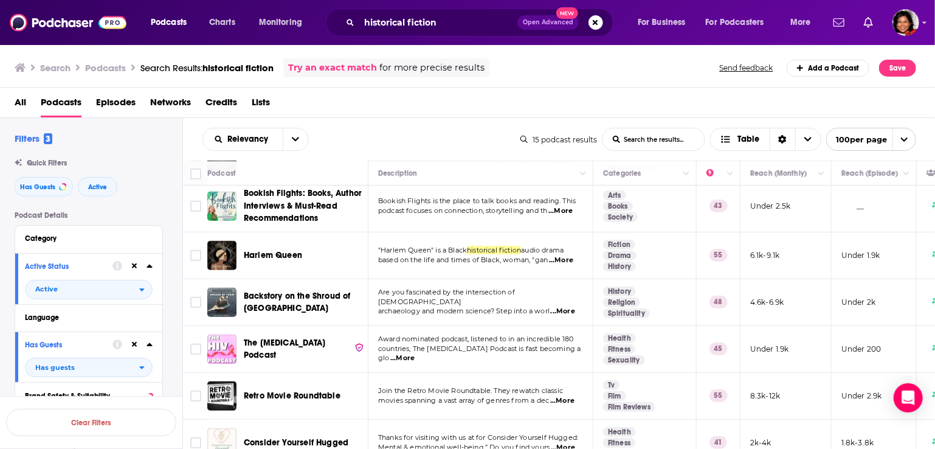
scroll to position [448, 0]
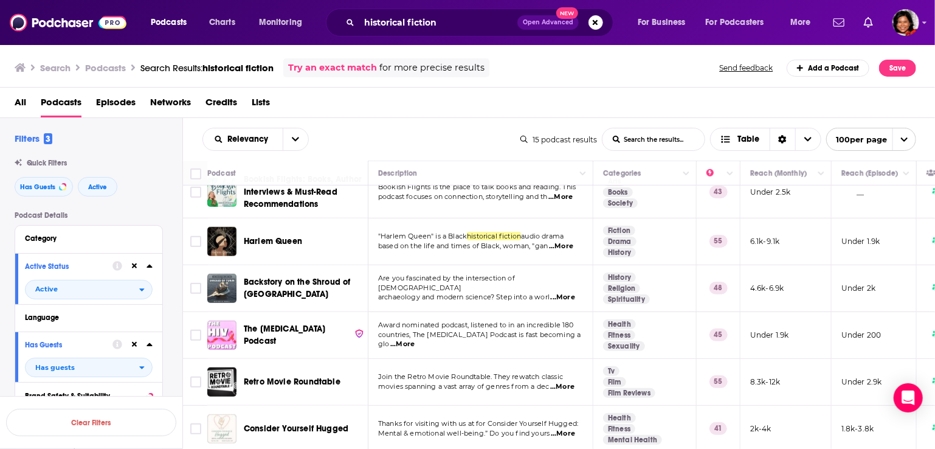
click at [568, 382] on span "...More" at bounding box center [562, 387] width 24 height 10
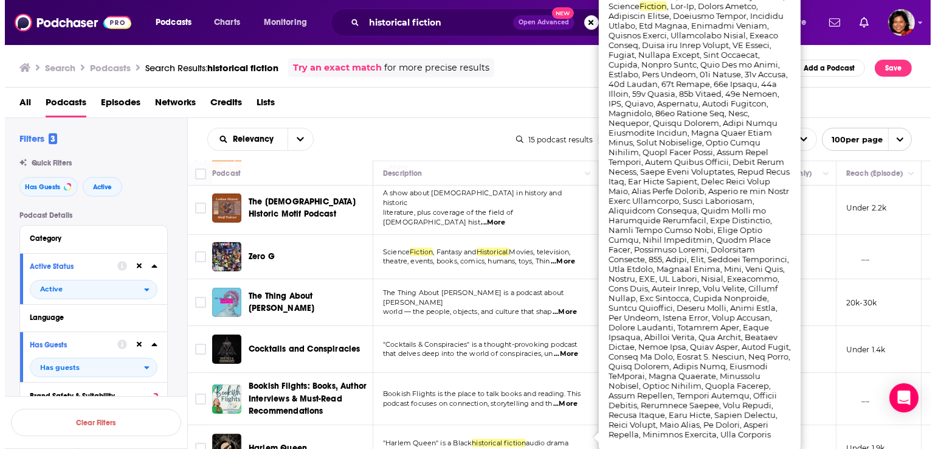
scroll to position [144, 0]
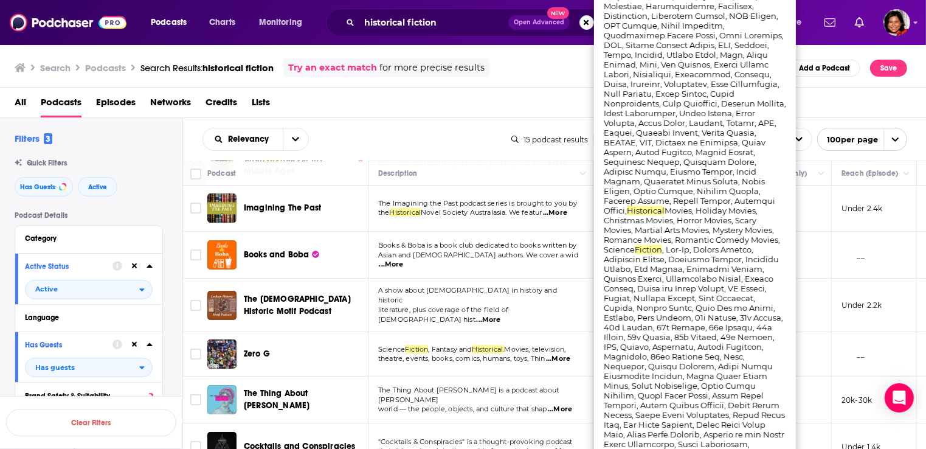
click at [369, 123] on div "Relevancy List Search Input Search the results... Table 15 podcast results List…" at bounding box center [555, 139] width 744 height 43
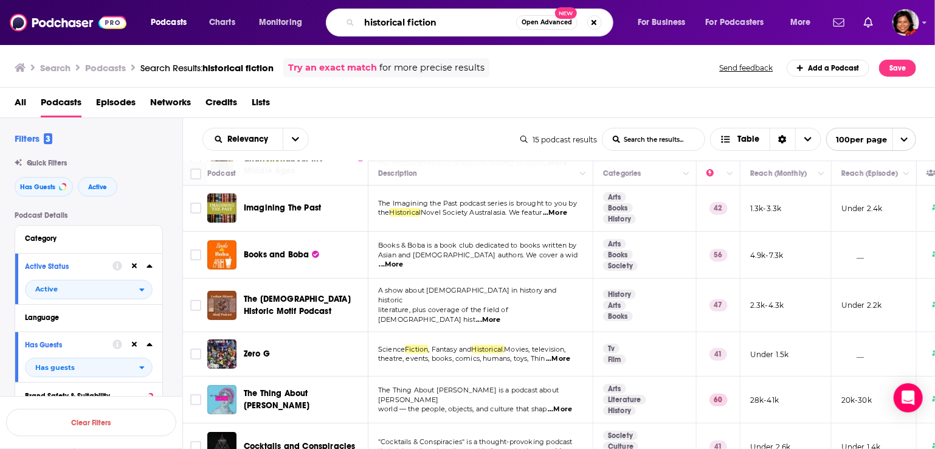
drag, startPoint x: 409, startPoint y: 24, endPoint x: 331, endPoint y: 23, distance: 78.5
click at [333, 24] on div "historical fiction Open Advanced New" at bounding box center [470, 23] width 288 height 28
click at [419, 26] on input "fiction" at bounding box center [437, 22] width 157 height 19
type input "fiction"
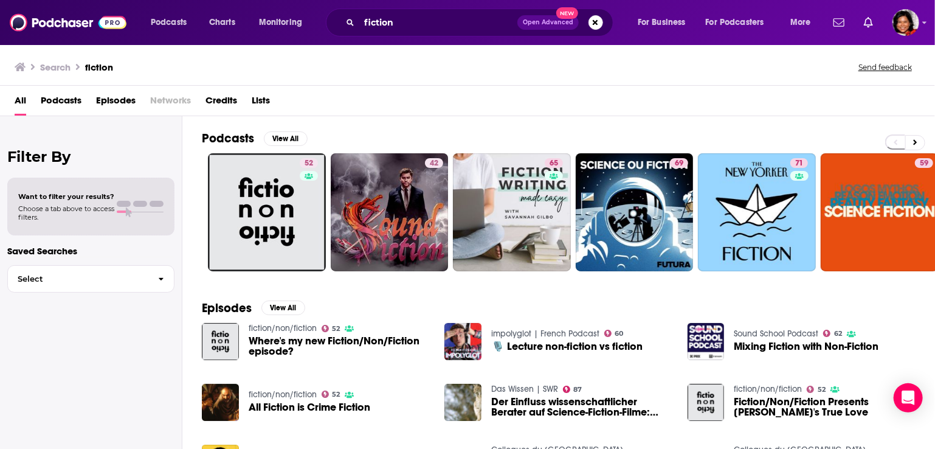
click at [66, 100] on span "Podcasts" at bounding box center [61, 103] width 41 height 25
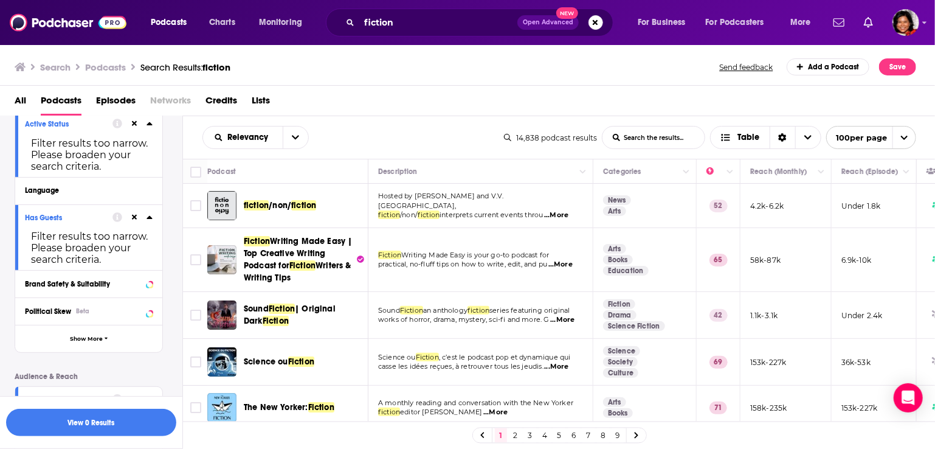
scroll to position [182, 0]
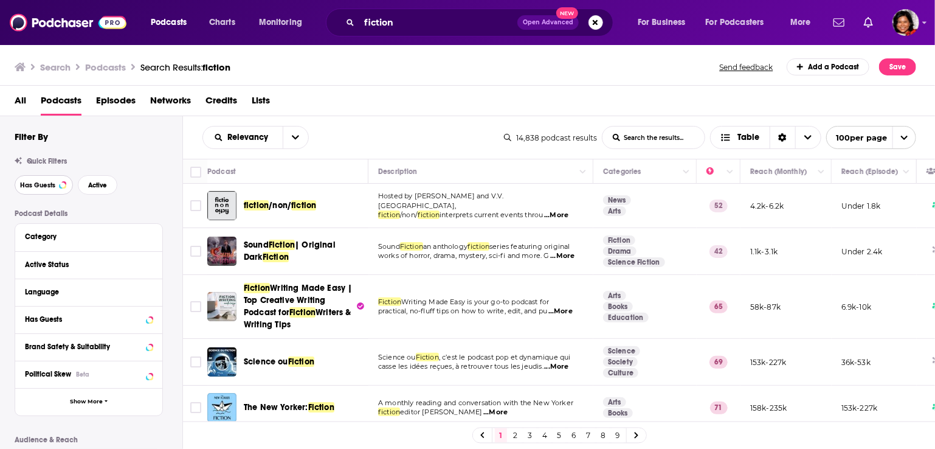
click at [40, 185] on span "Has Guests" at bounding box center [37, 185] width 35 height 7
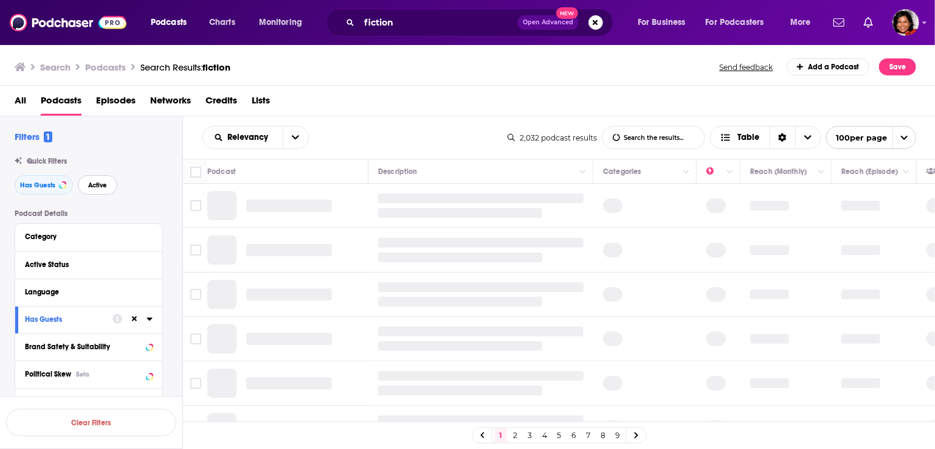
click at [102, 188] on span "Active" at bounding box center [97, 185] width 19 height 7
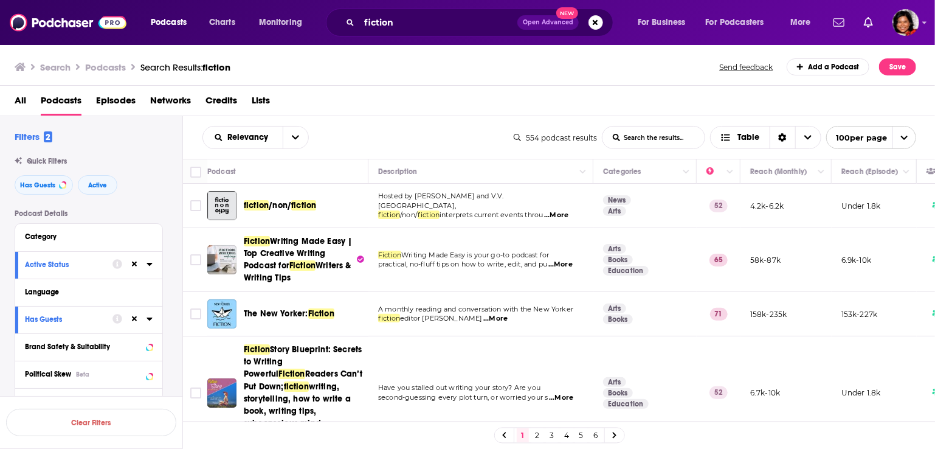
click at [567, 212] on span "...More" at bounding box center [556, 215] width 24 height 10
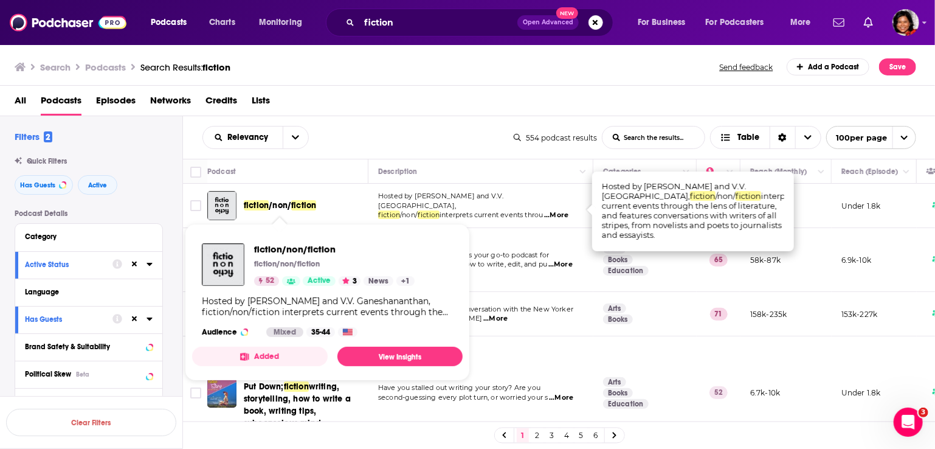
click at [301, 208] on span "fiction" at bounding box center [303, 205] width 25 height 10
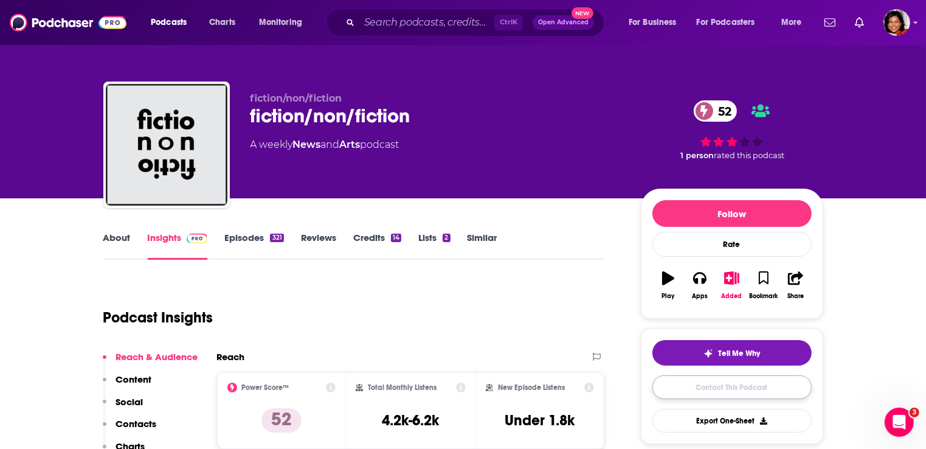
click at [709, 383] on link "Contact This Podcast" at bounding box center [732, 387] width 159 height 24
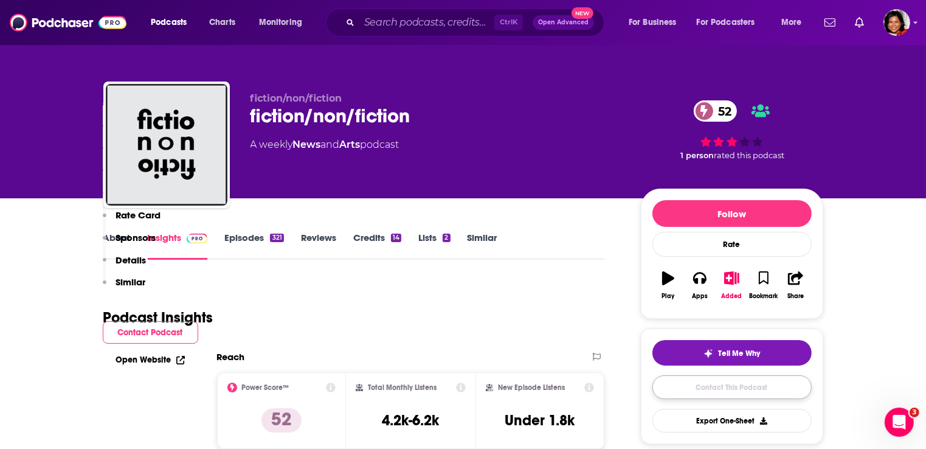
scroll to position [1143, 0]
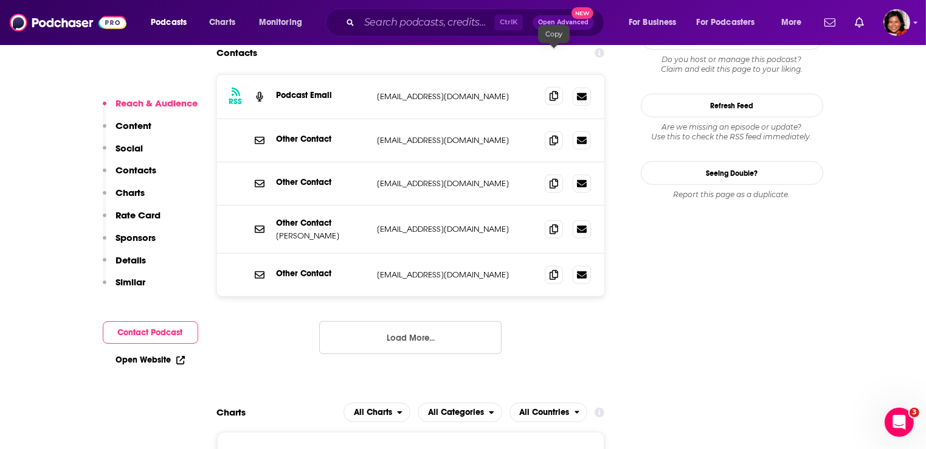
click at [558, 91] on icon at bounding box center [554, 96] width 9 height 10
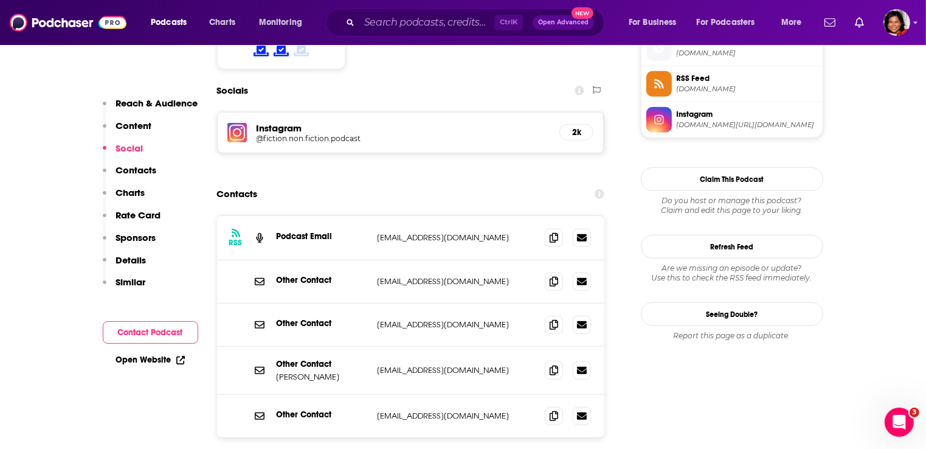
scroll to position [1034, 0]
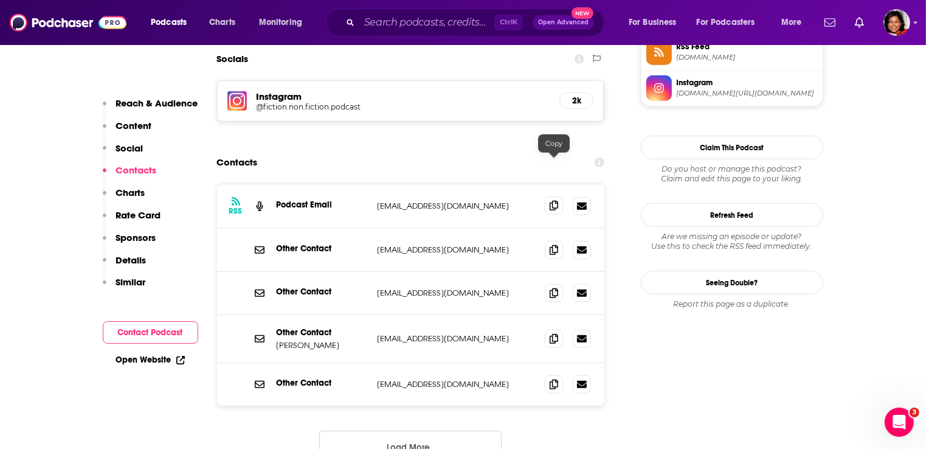
click at [560, 196] on span at bounding box center [554, 205] width 18 height 18
